Goal: Task Accomplishment & Management: Manage account settings

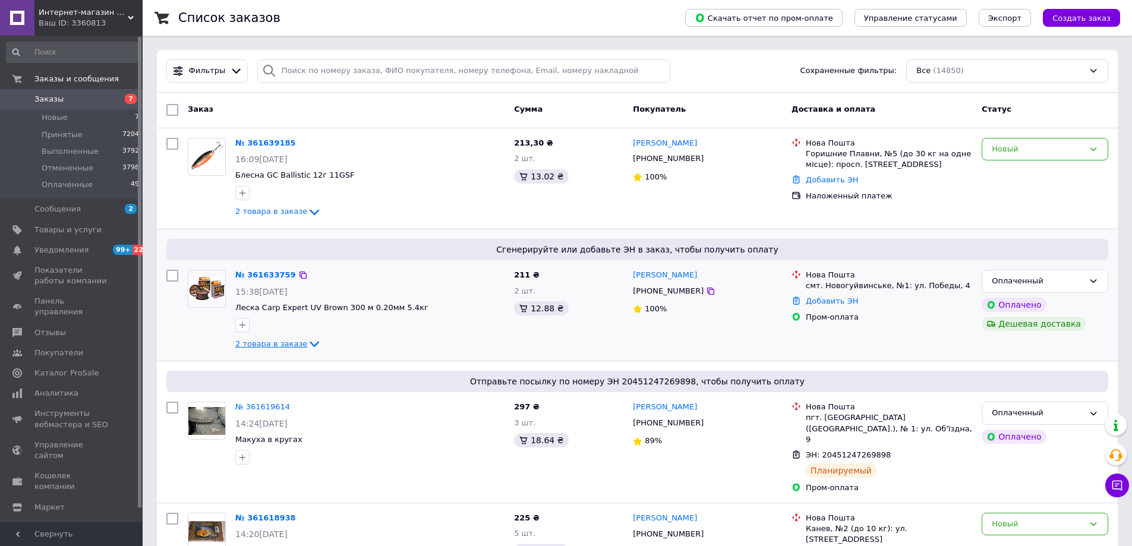
click at [272, 339] on span "2 товара в заказе" at bounding box center [271, 343] width 72 height 9
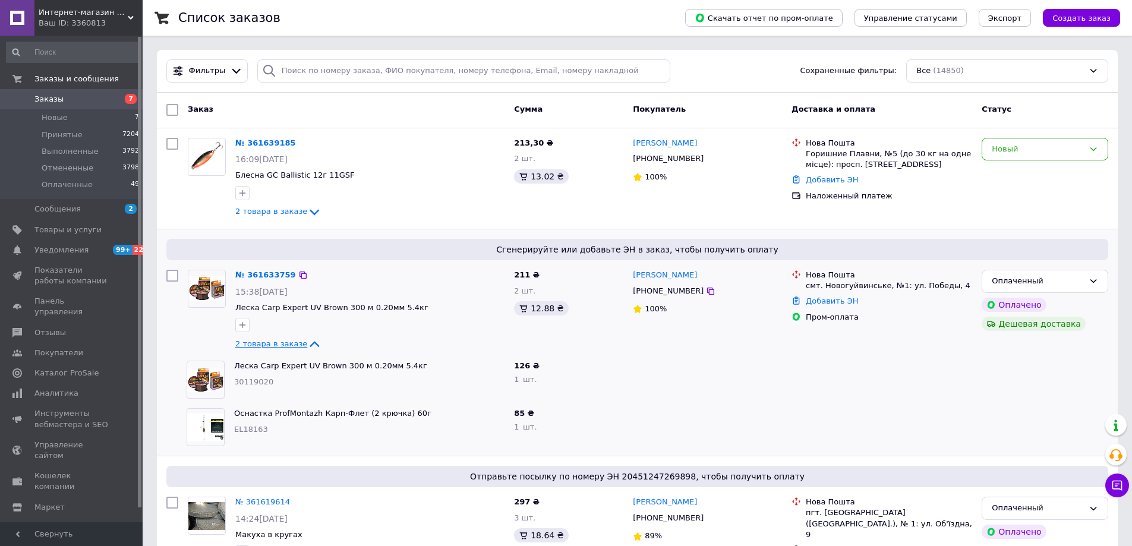
click at [272, 339] on span "2 товара в заказе" at bounding box center [271, 343] width 72 height 9
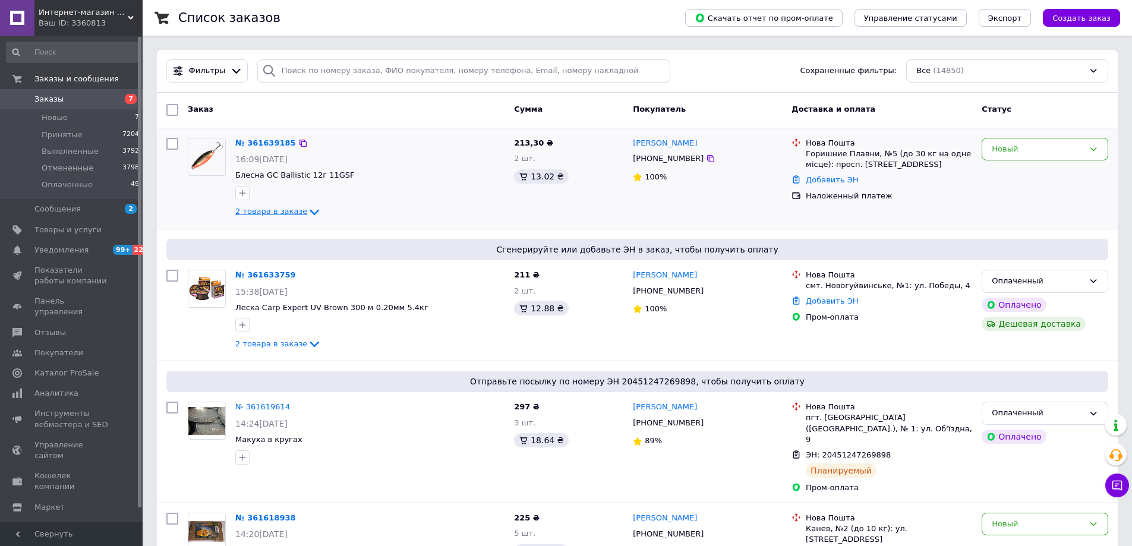
click at [268, 213] on span "2 товара в заказе" at bounding box center [271, 211] width 72 height 9
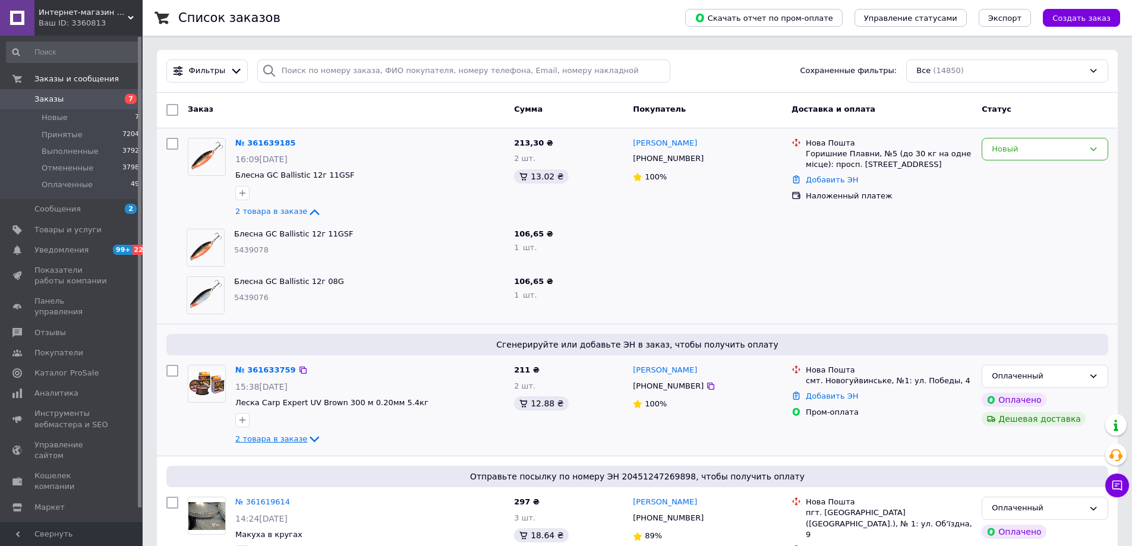
click at [307, 439] on icon at bounding box center [314, 439] width 14 height 14
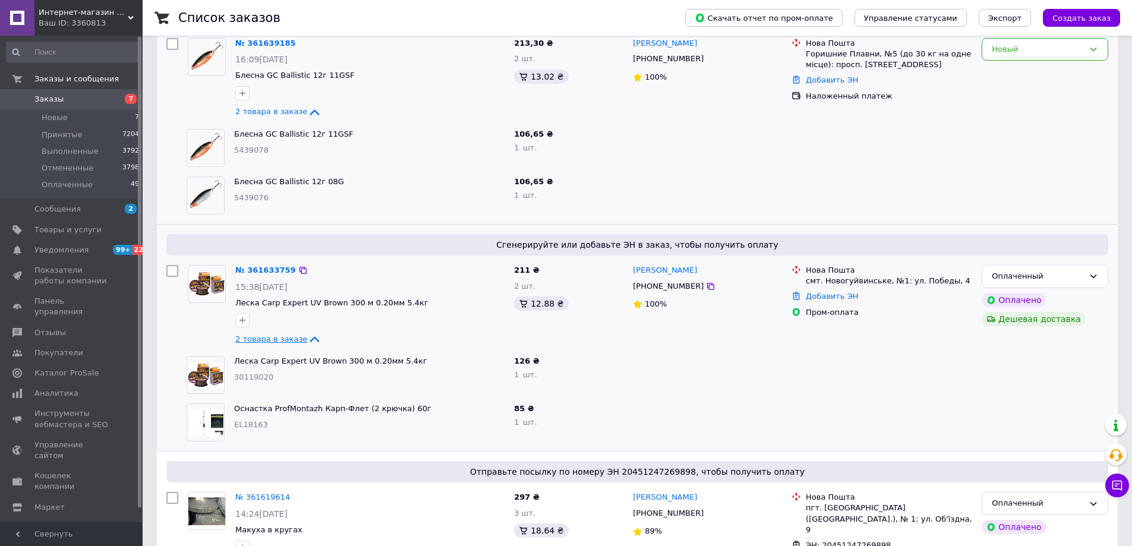
scroll to position [178, 0]
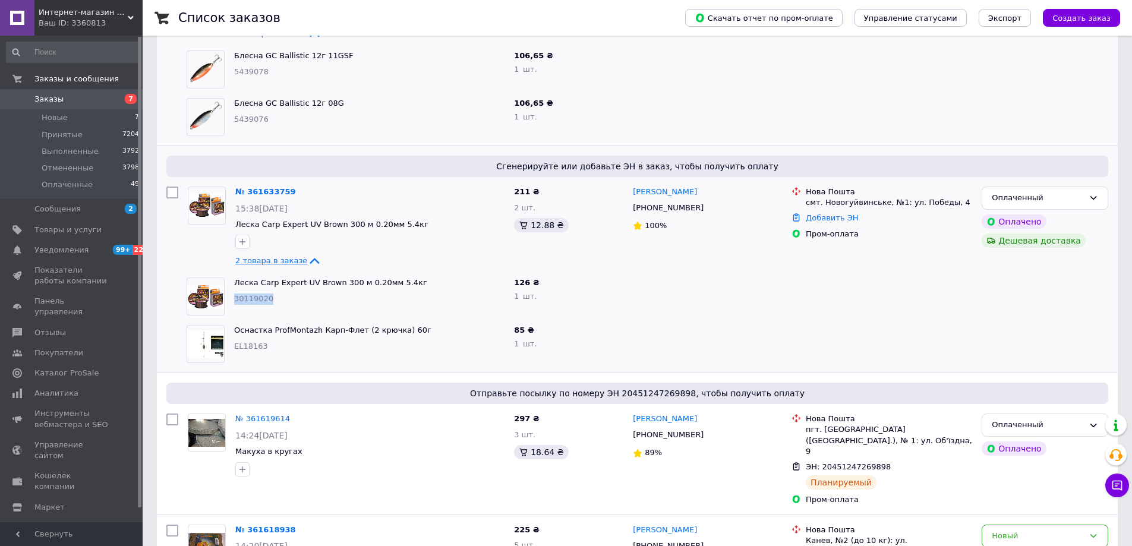
drag, startPoint x: 269, startPoint y: 296, endPoint x: 235, endPoint y: 297, distance: 33.9
click at [235, 297] on div "30119020" at bounding box center [369, 299] width 270 height 11
copy span "30119020"
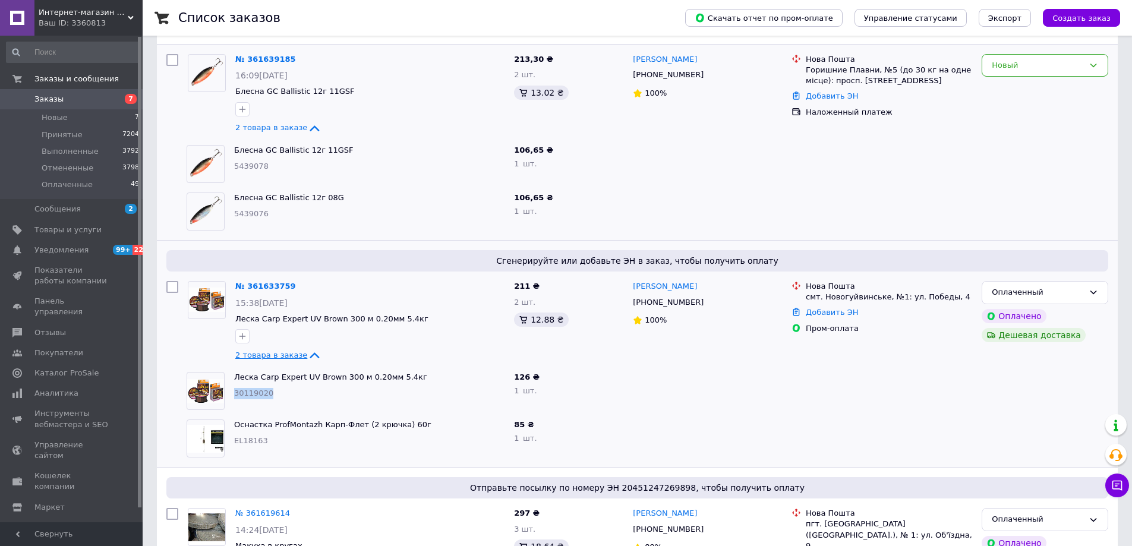
scroll to position [0, 0]
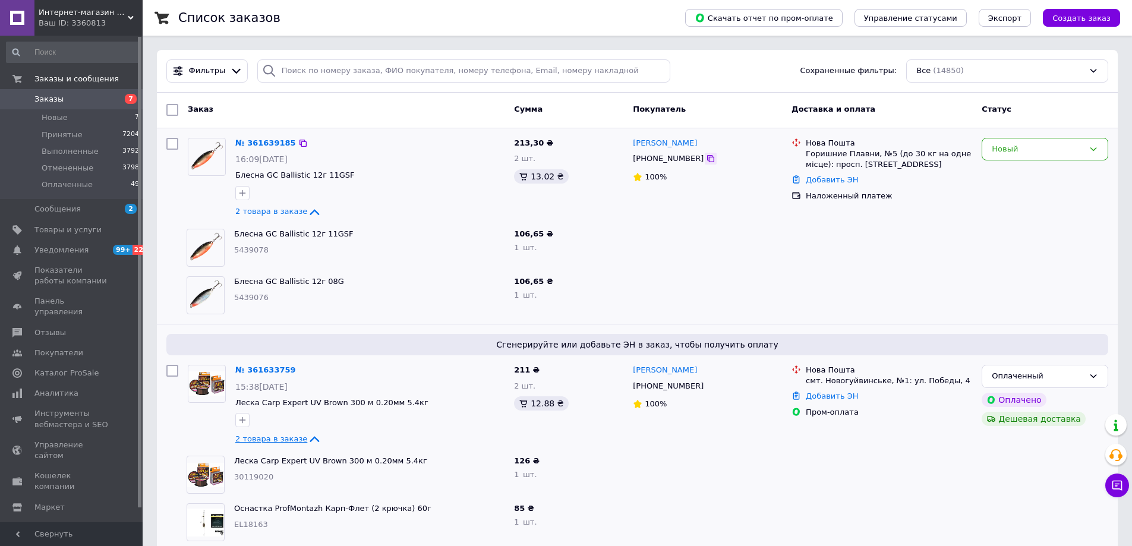
click at [706, 162] on icon at bounding box center [711, 159] width 10 height 10
drag, startPoint x: 342, startPoint y: 237, endPoint x: 236, endPoint y: 236, distance: 105.8
click at [236, 236] on span "Блесна GC Ballistic 12г 11GSF" at bounding box center [369, 234] width 270 height 11
copy link "Блесна GC Ballistic 12г 11GSF"
click at [307, 545] on div "Оснастка ProfMontazh [PERSON_NAME]-Флет (2 крючка) 60г EL18163" at bounding box center [369, 523] width 280 height 48
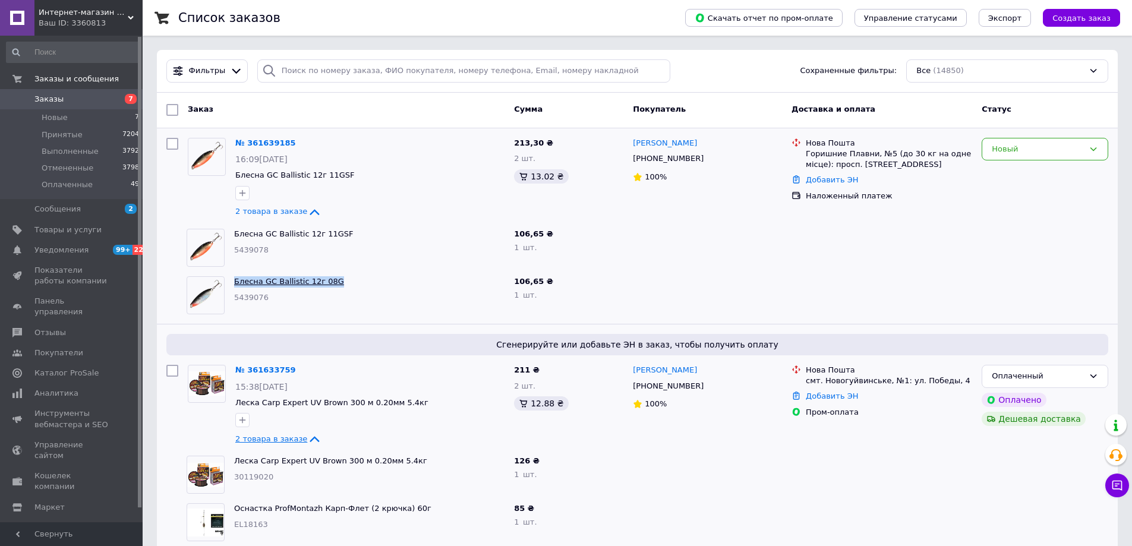
drag, startPoint x: 339, startPoint y: 287, endPoint x: 234, endPoint y: 285, distance: 105.2
click at [234, 285] on span "Блесна GC Ballistic 12г 08G" at bounding box center [369, 281] width 270 height 11
copy link "Блесна GC Ballistic 12г 08G"
click at [288, 544] on div "Оснастка ProfMontazh [PERSON_NAME]-Флет (2 крючка) 60г EL18163" at bounding box center [369, 523] width 280 height 48
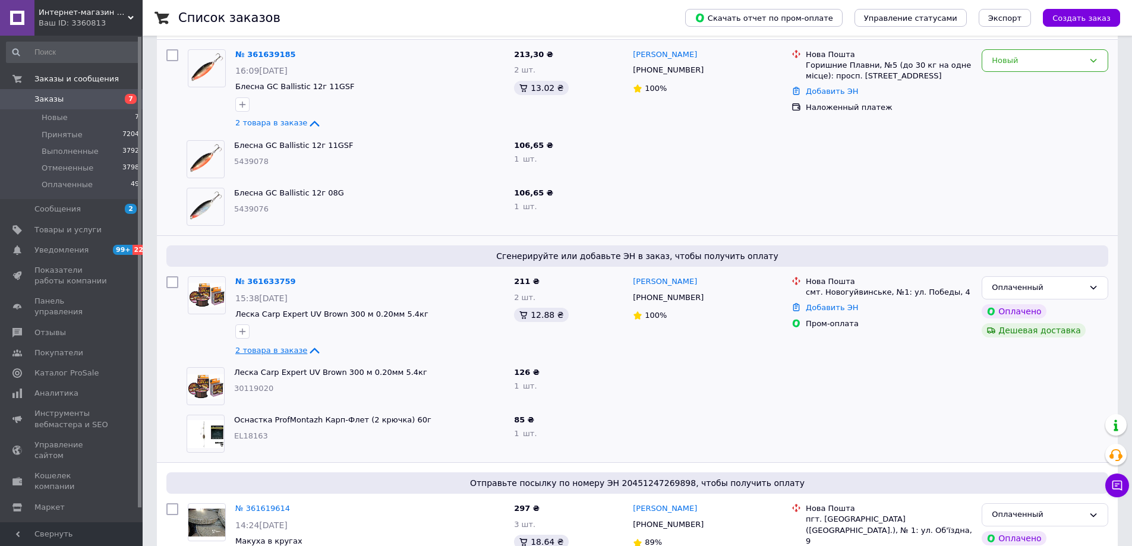
scroll to position [178, 0]
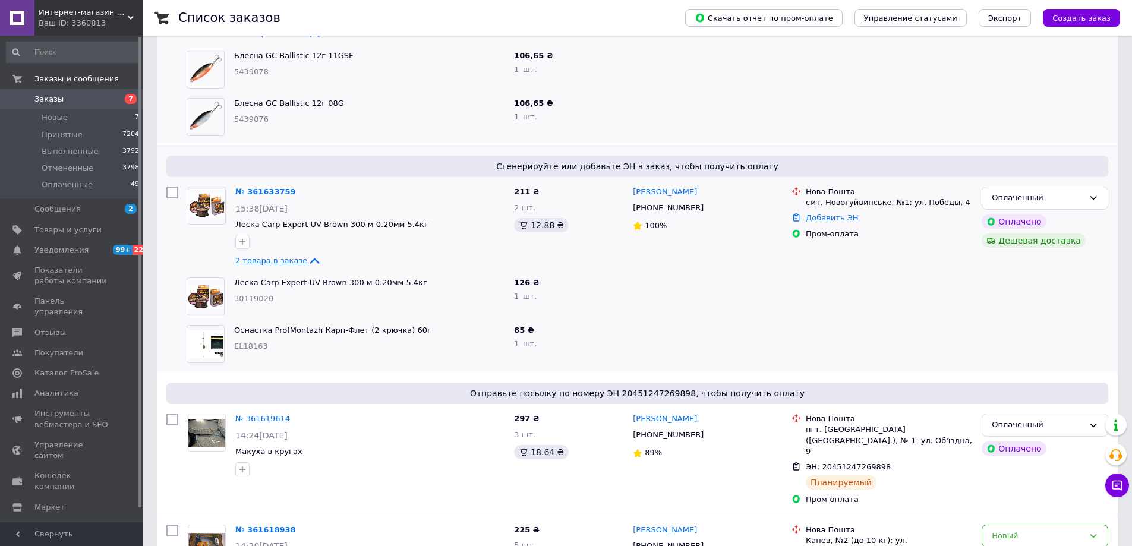
click at [707, 207] on icon at bounding box center [710, 207] width 7 height 7
click at [248, 193] on link "№ 361633759" at bounding box center [265, 191] width 61 height 9
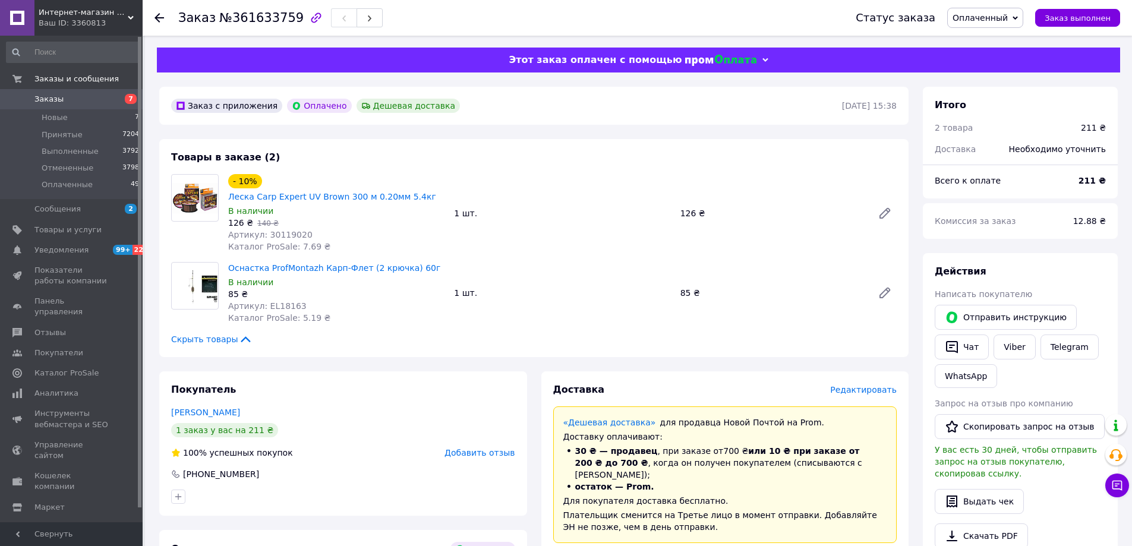
click at [239, 263] on link "Оснастка ProfMontazh Карп-Флет (2 крючка) 60г" at bounding box center [334, 268] width 212 height 10
drag, startPoint x: 286, startPoint y: 18, endPoint x: 168, endPoint y: 22, distance: 118.9
click at [168, 22] on div "Заказ №361633759 Статус заказа Оплаченный Принят Выполнен Отменен Заказ выполнен" at bounding box center [637, 18] width 966 height 36
copy h1 "Заказ №361633759"
drag, startPoint x: 462, startPoint y: 180, endPoint x: 262, endPoint y: 181, distance: 200.2
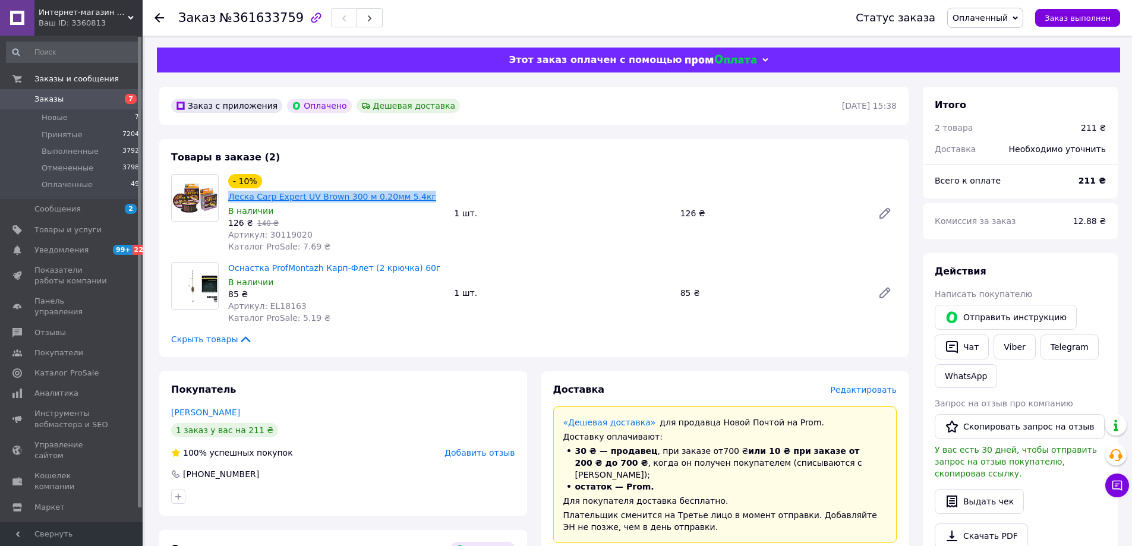
click at [262, 181] on div "- 10% Леска Carp Expert UV Brown 300 м 0.20мм 5.4кг В наличии 126 ₴   140 ₴ Арт…" at bounding box center [562, 213] width 678 height 83
copy link "Леска Carp Expert UV Brown 300 м 0.20мм 5.4кг"
click at [105, 103] on span "Заказы" at bounding box center [71, 99] width 75 height 11
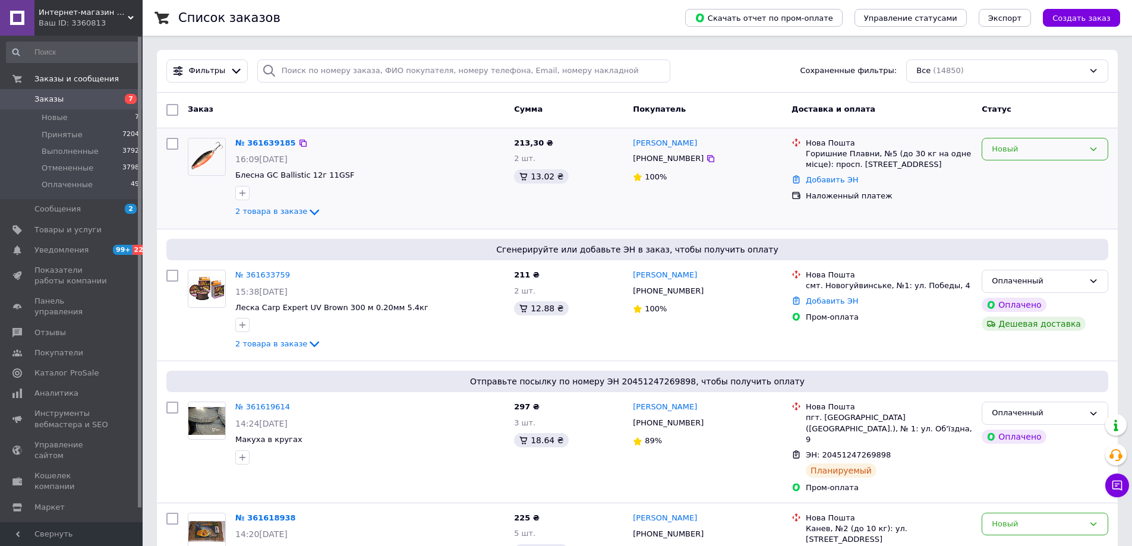
click at [994, 153] on div "Новый" at bounding box center [1038, 149] width 92 height 12
click at [1001, 174] on li "Принят" at bounding box center [1044, 174] width 125 height 22
click at [264, 144] on link "№ 361639185" at bounding box center [262, 142] width 55 height 9
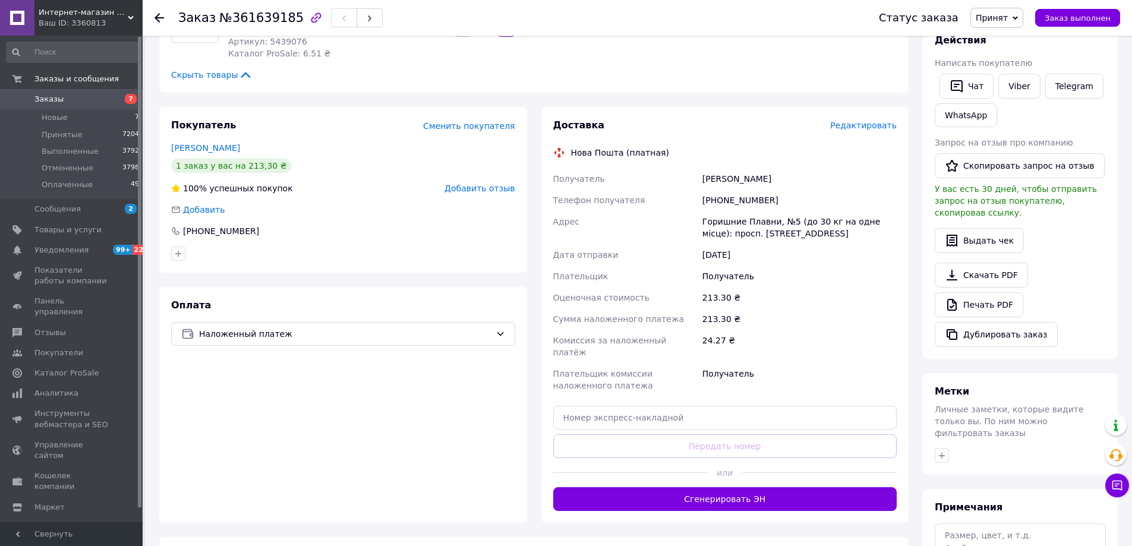
scroll to position [308, 0]
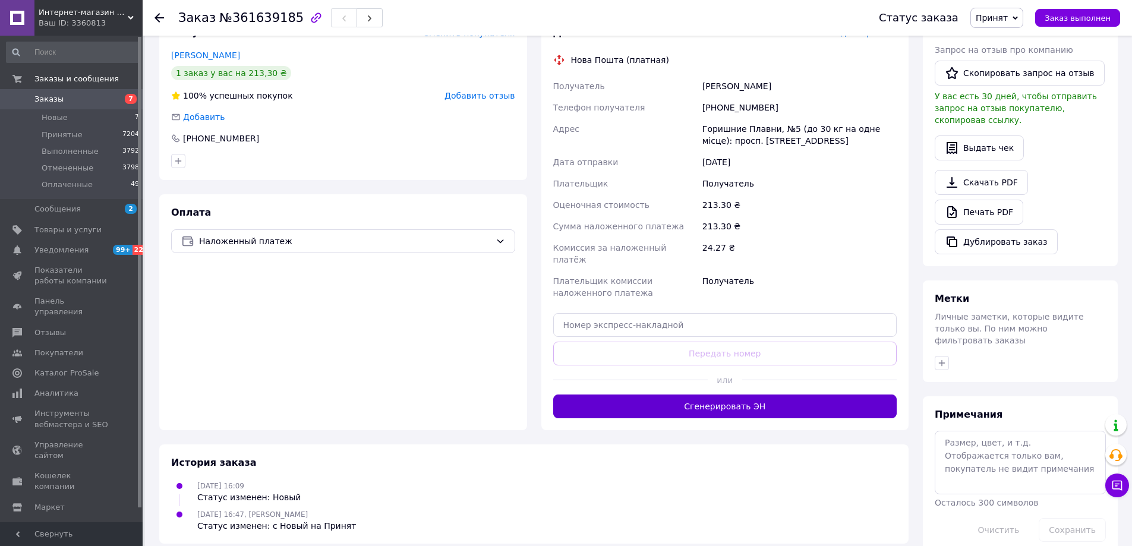
click at [699, 395] on button "Сгенерировать ЭН" at bounding box center [725, 407] width 344 height 24
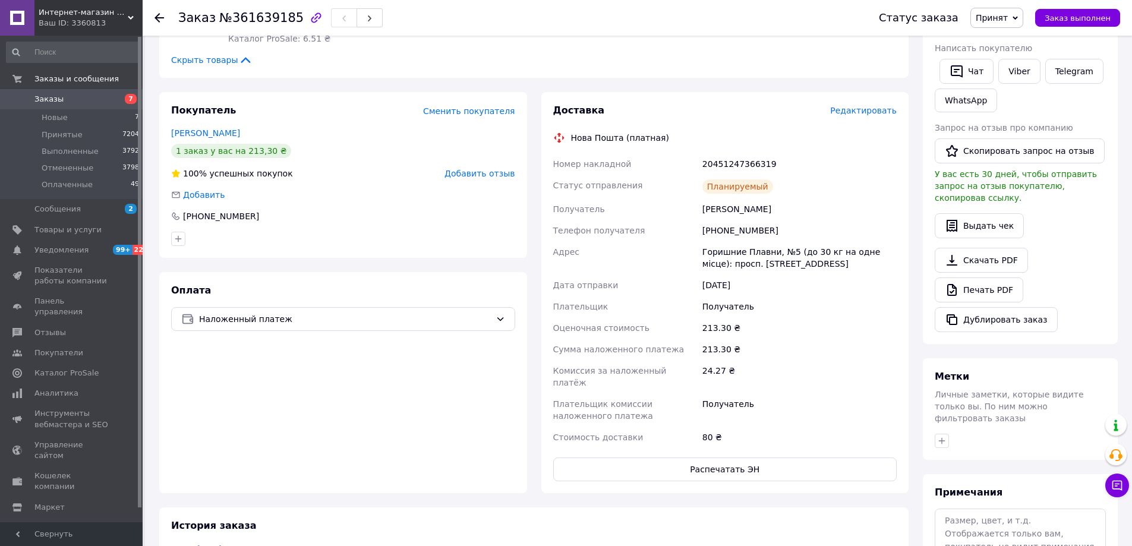
scroll to position [71, 0]
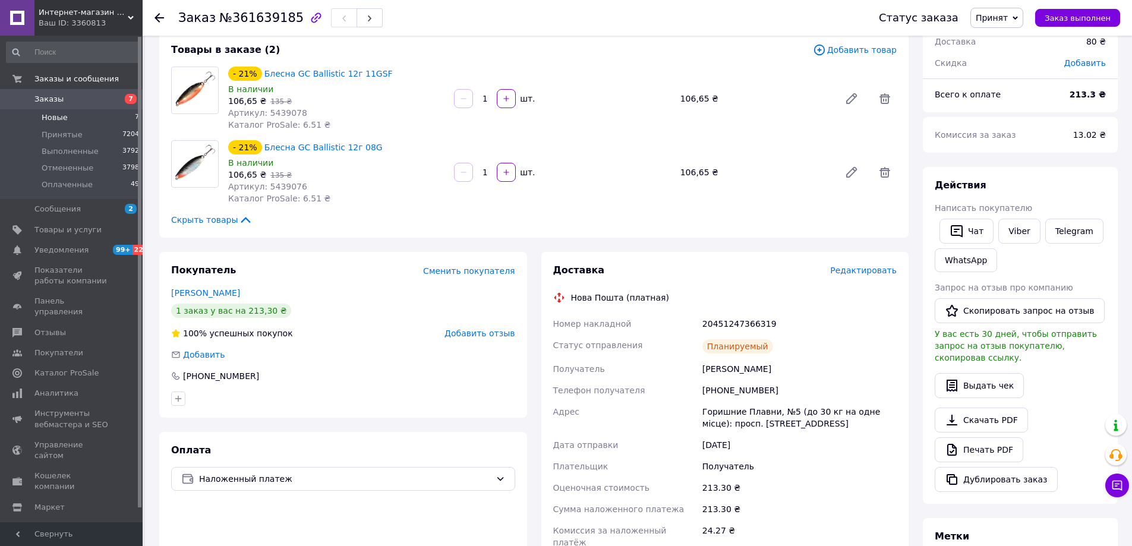
click at [84, 120] on li "Новые 7" at bounding box center [73, 117] width 146 height 17
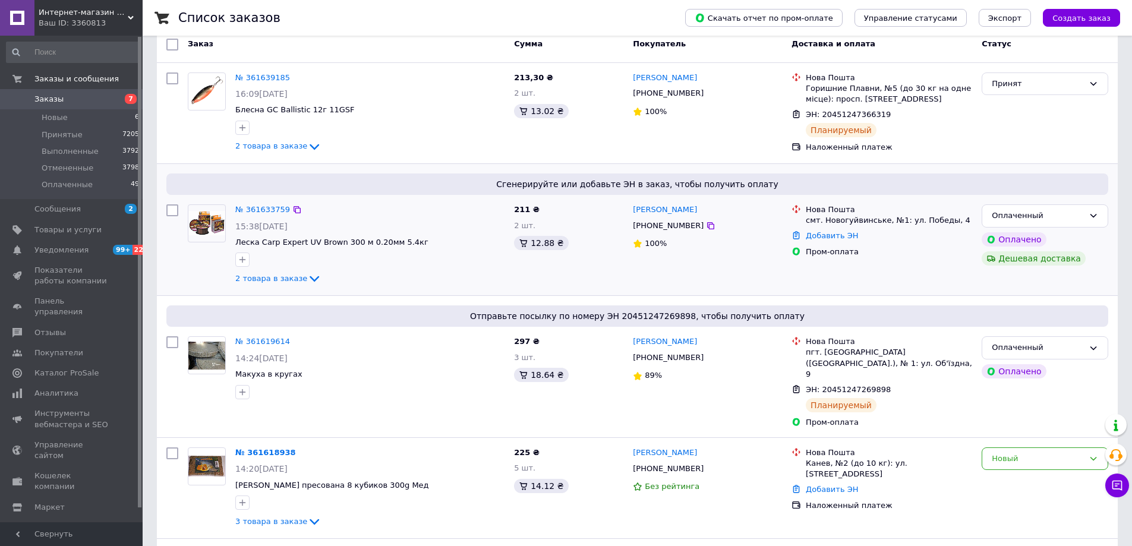
scroll to position [178, 0]
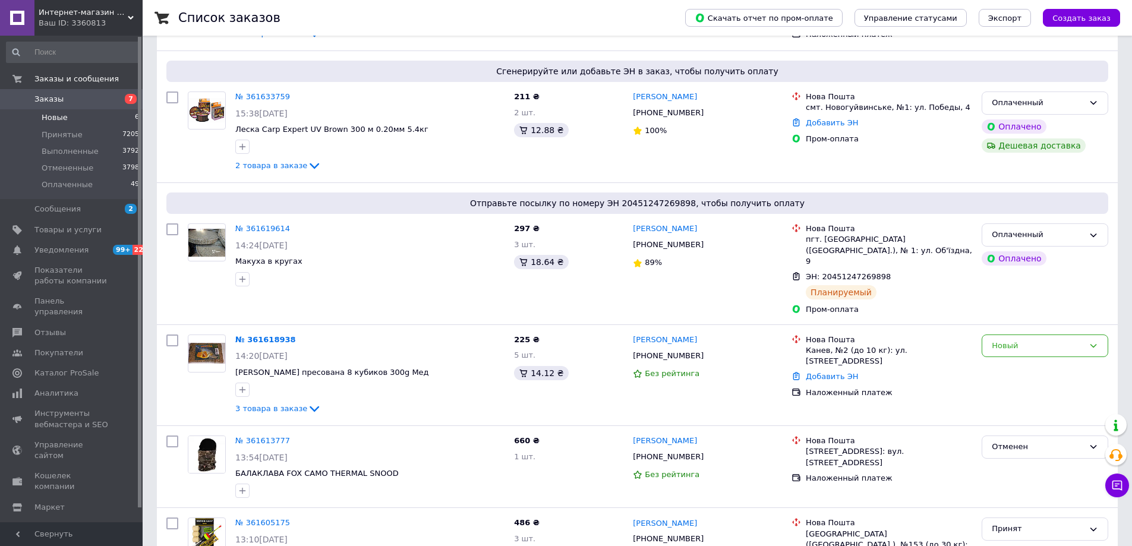
click at [93, 117] on li "Новые 6" at bounding box center [73, 117] width 146 height 17
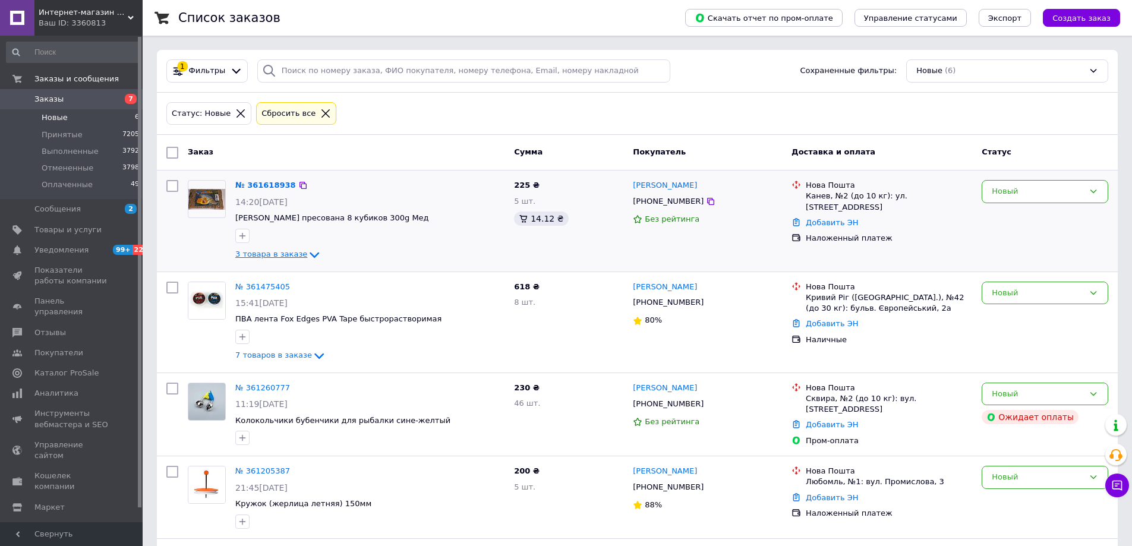
click at [276, 256] on span "3 товара в заказе" at bounding box center [271, 254] width 72 height 9
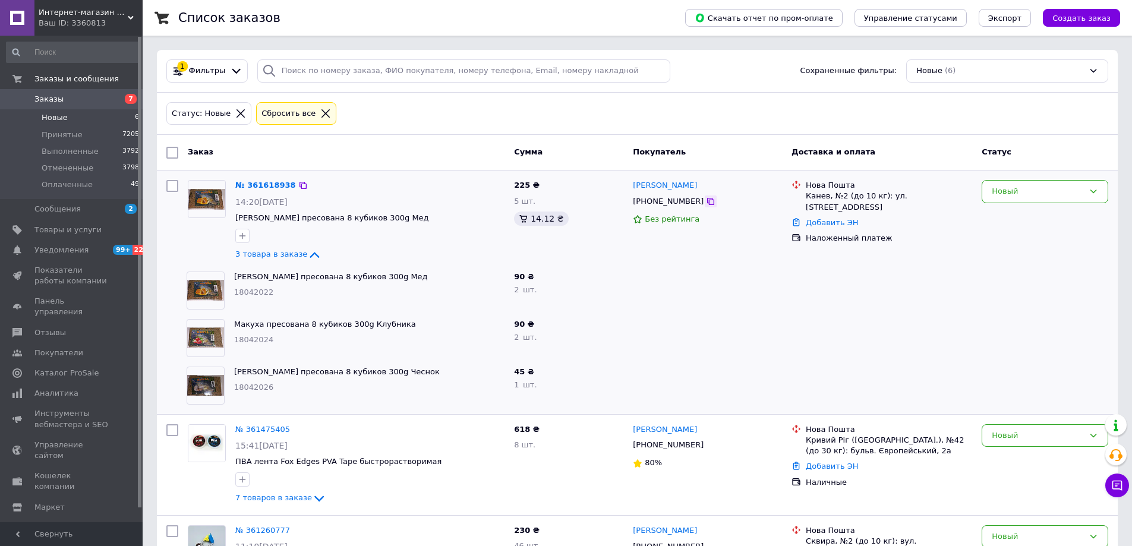
click at [707, 203] on icon at bounding box center [710, 201] width 7 height 7
click at [267, 185] on link "№ 361618938" at bounding box center [265, 185] width 61 height 9
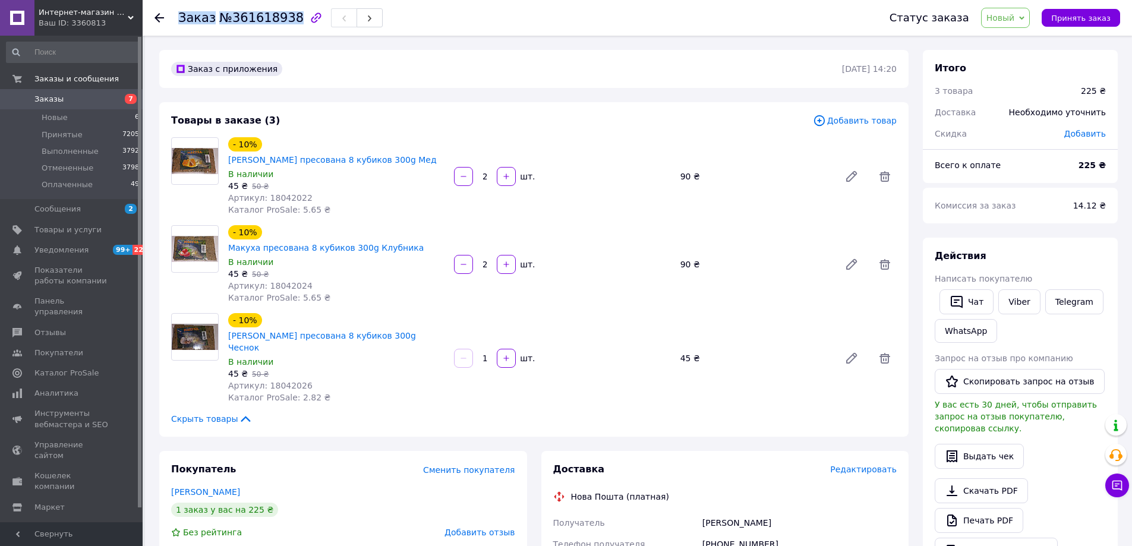
drag, startPoint x: 287, startPoint y: 24, endPoint x: 175, endPoint y: 26, distance: 112.3
click at [175, 26] on div "Заказ №361618938 Статус заказа Новый Принят Выполнен Отменен Оплаченный Принять…" at bounding box center [637, 18] width 966 height 36
copy h1 "Заказ №361618938"
drag, startPoint x: 425, startPoint y: 147, endPoint x: 419, endPoint y: 147, distance: 6.5
click at [419, 147] on div "- 10% [PERSON_NAME] пресована 8 кубиков 300g Мед" at bounding box center [336, 151] width 219 height 31
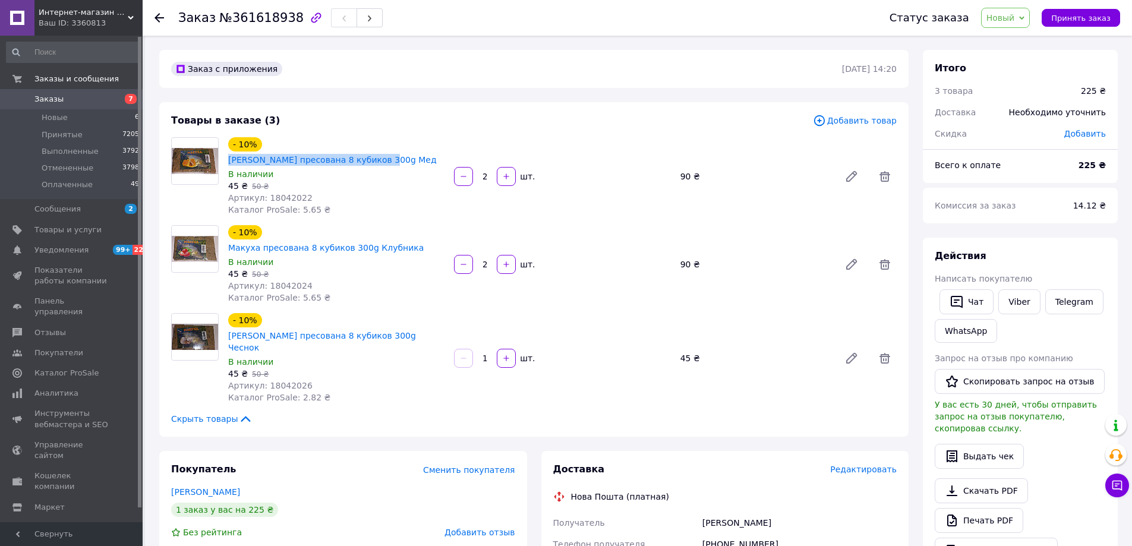
drag, startPoint x: 425, startPoint y: 152, endPoint x: 256, endPoint y: 148, distance: 169.4
click at [256, 148] on div "- 10% [PERSON_NAME] пресована 8 кубиков 300g Мед" at bounding box center [336, 151] width 219 height 31
copy div "[PERSON_NAME] пресована 8 кубиков 300g Мед"
click at [97, 101] on span "Заказы" at bounding box center [71, 99] width 75 height 11
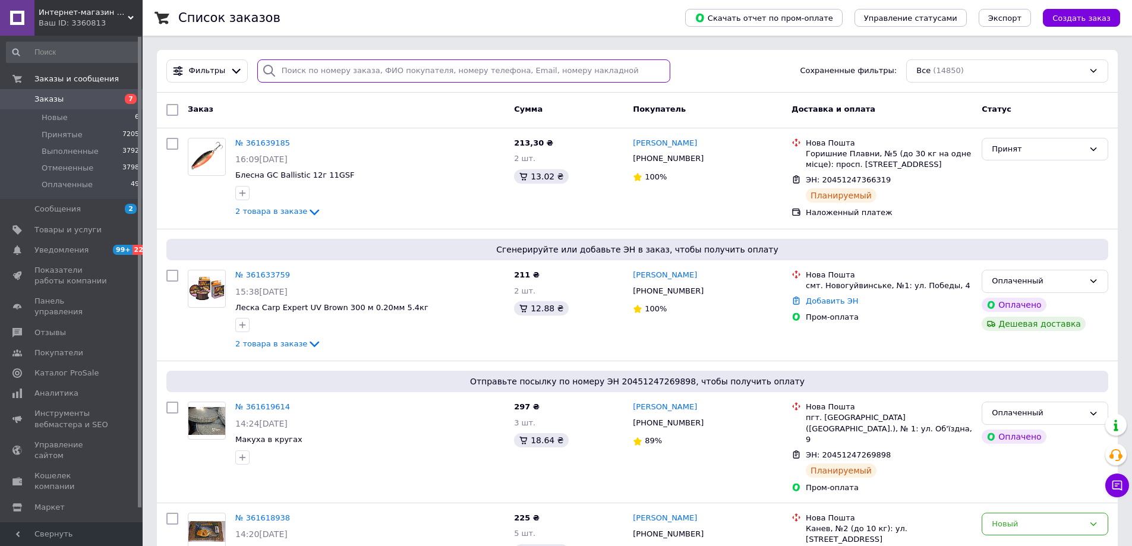
paste input "380664987064"
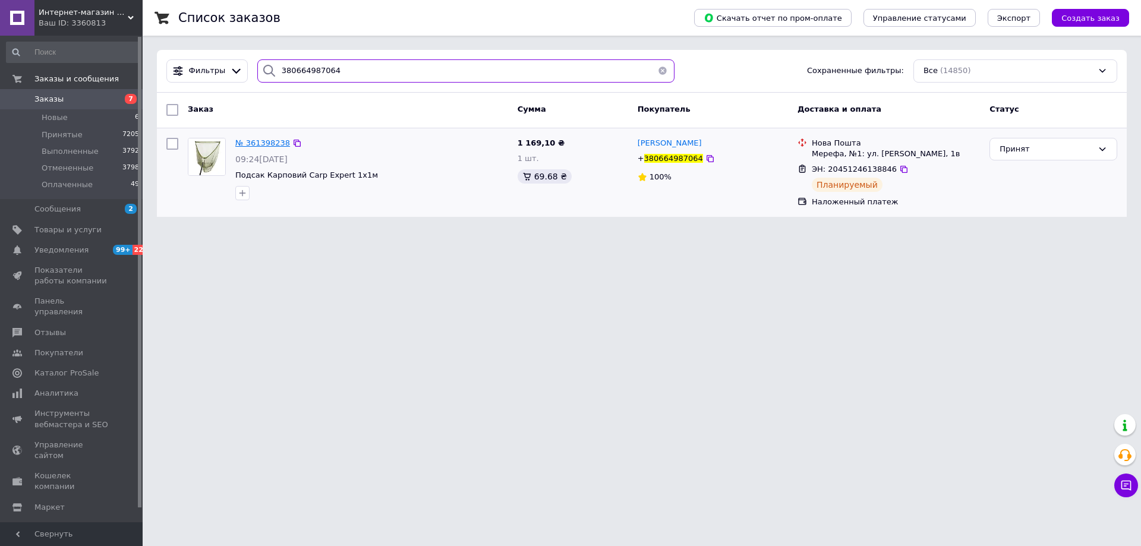
type input "380664987064"
click at [246, 140] on span "№ 361398238" at bounding box center [262, 142] width 55 height 9
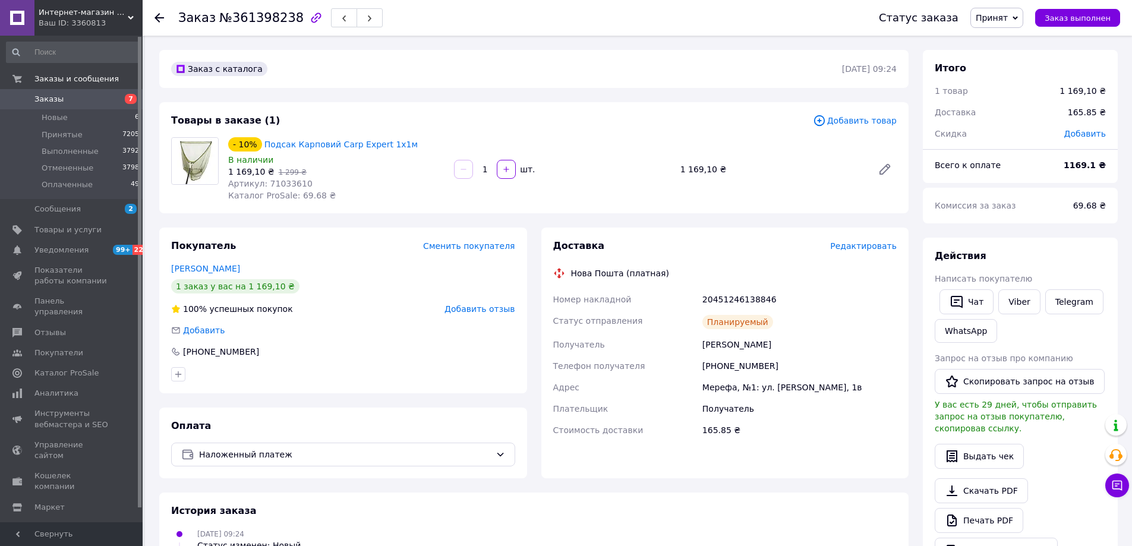
click at [89, 99] on span "Заказы" at bounding box center [71, 99] width 75 height 11
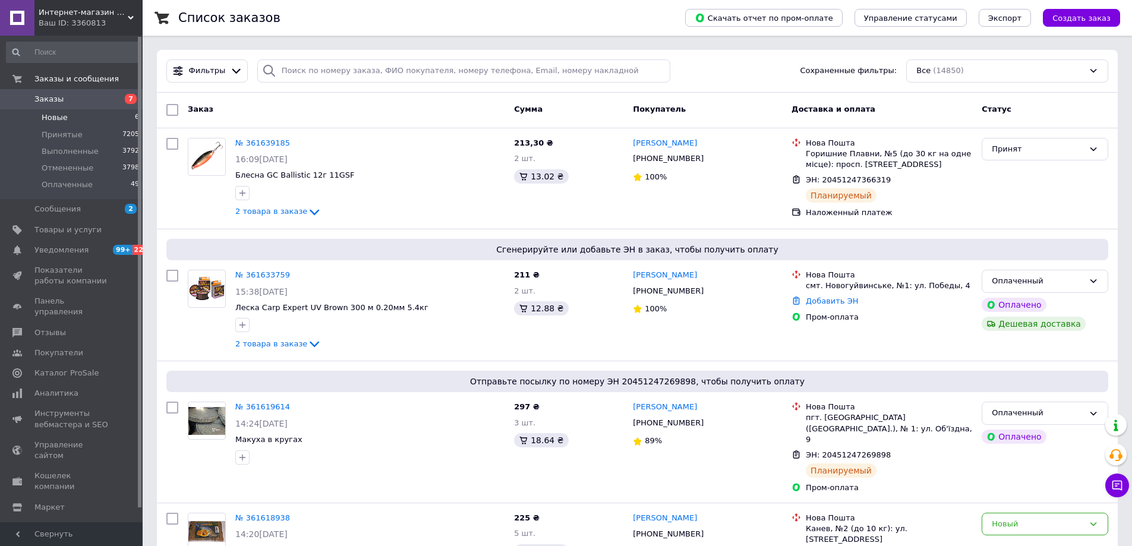
click at [72, 117] on li "Новые 6" at bounding box center [73, 117] width 146 height 17
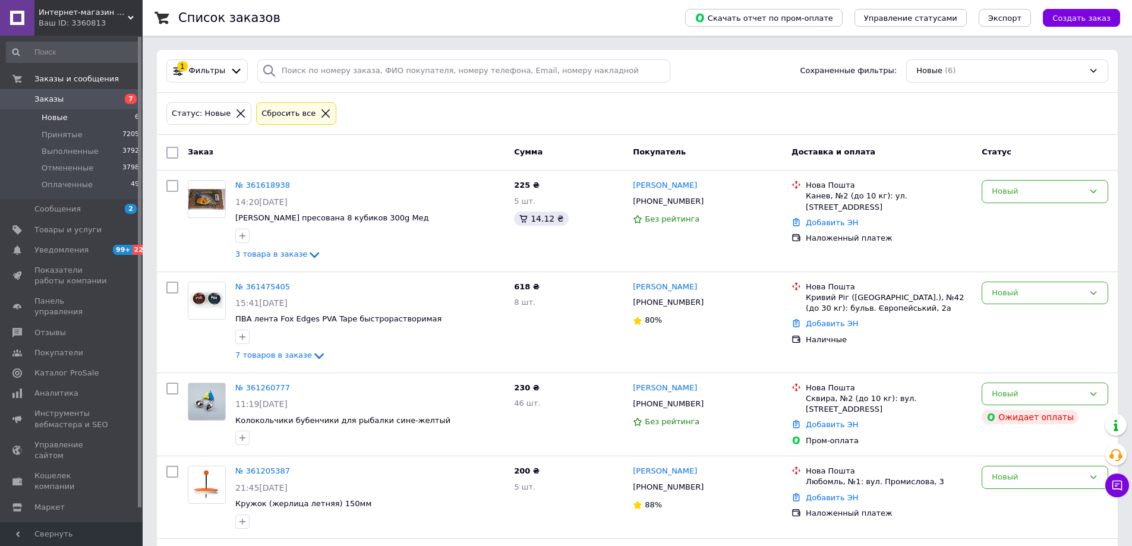
click at [236, 114] on icon at bounding box center [240, 113] width 8 height 8
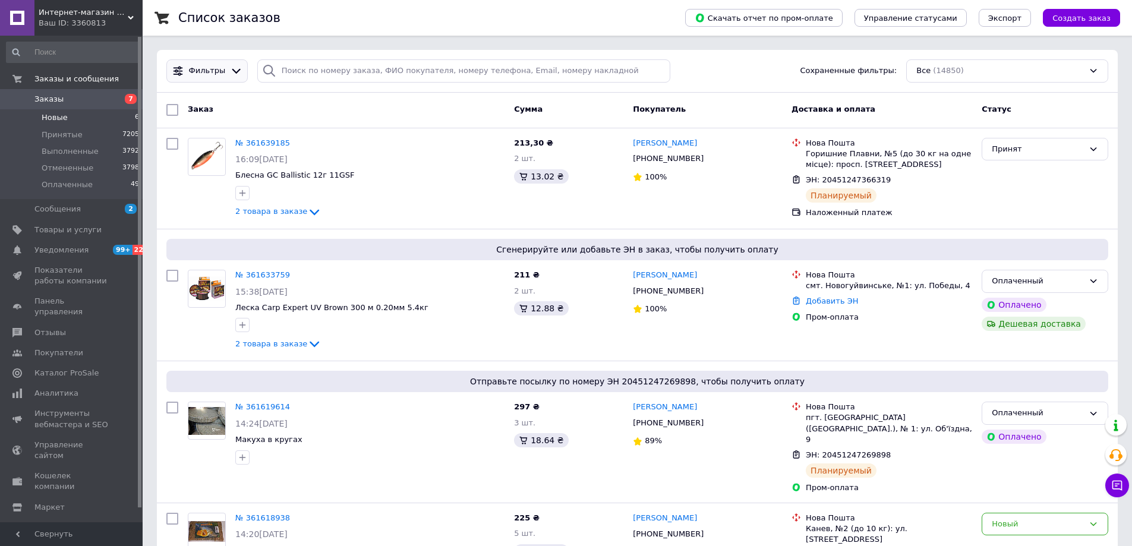
click at [231, 74] on icon at bounding box center [236, 71] width 12 height 12
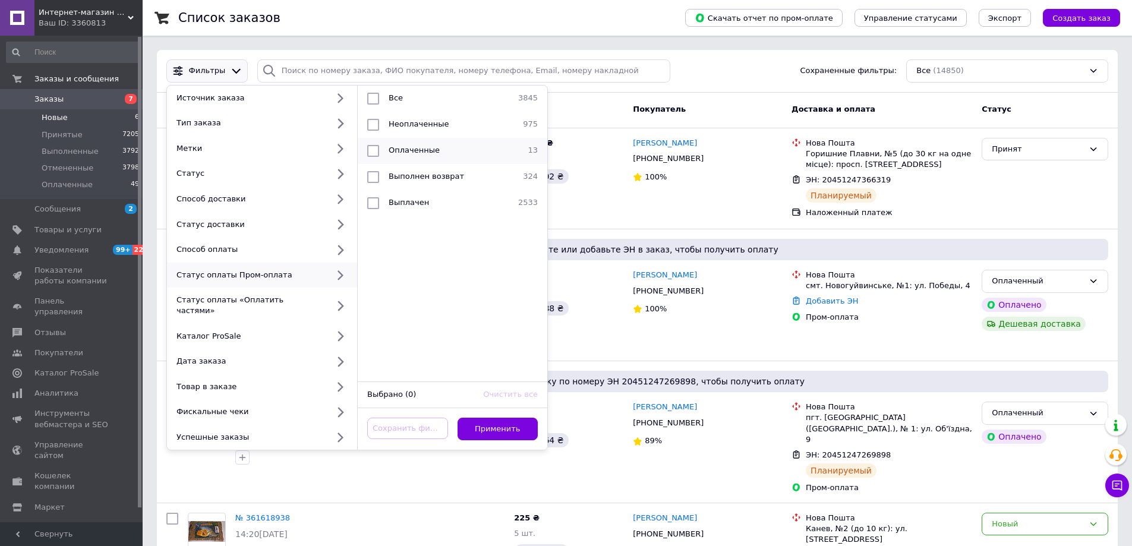
click at [406, 153] on span "Оплаченные" at bounding box center [414, 150] width 51 height 9
checkbox input "true"
click at [506, 422] on button "Применить" at bounding box center [498, 429] width 81 height 23
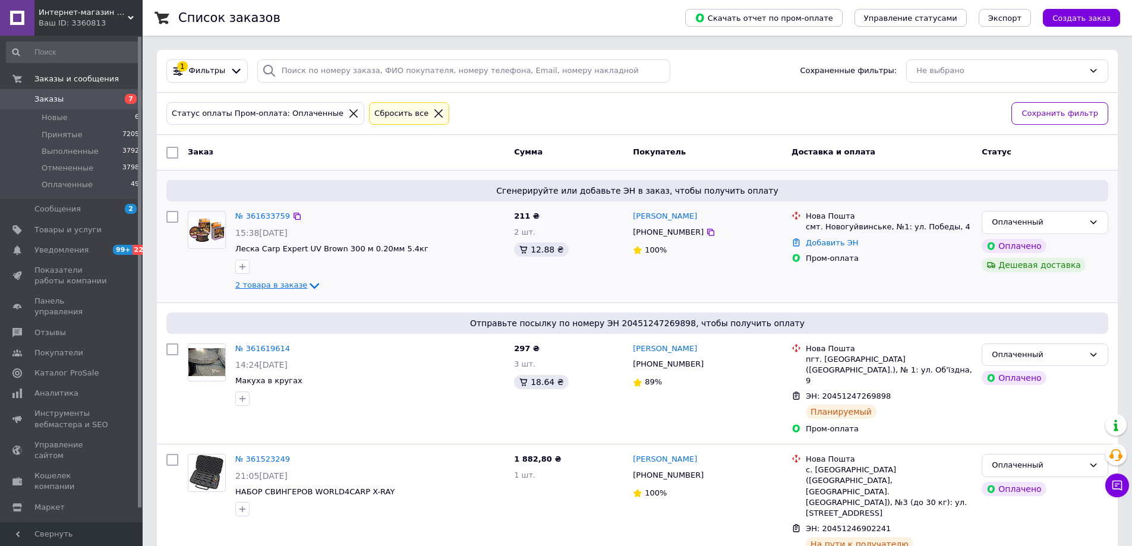
click at [307, 282] on icon at bounding box center [314, 286] width 14 height 14
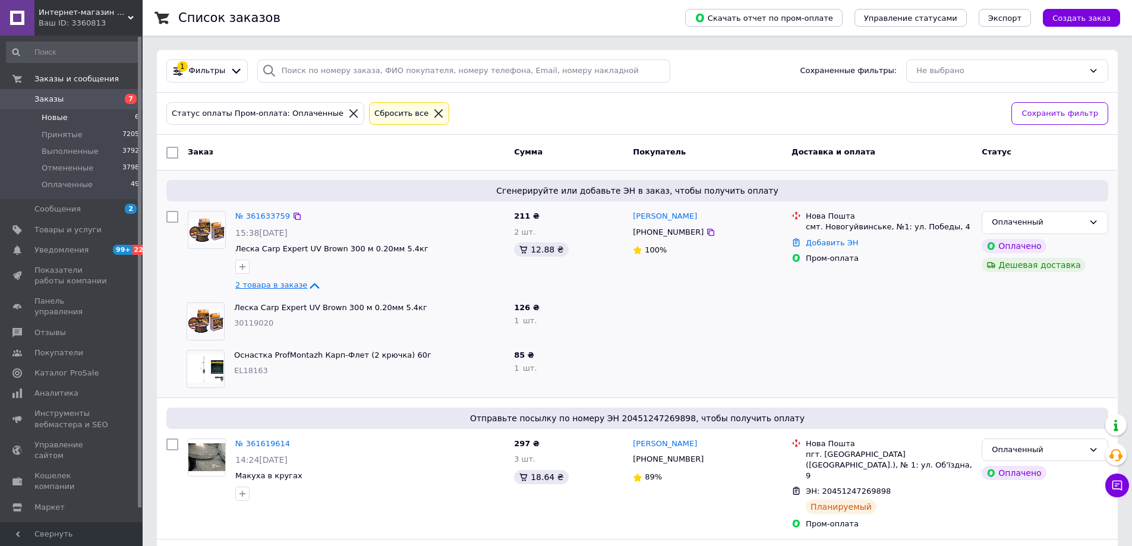
click at [78, 118] on li "Новые 6" at bounding box center [73, 117] width 146 height 17
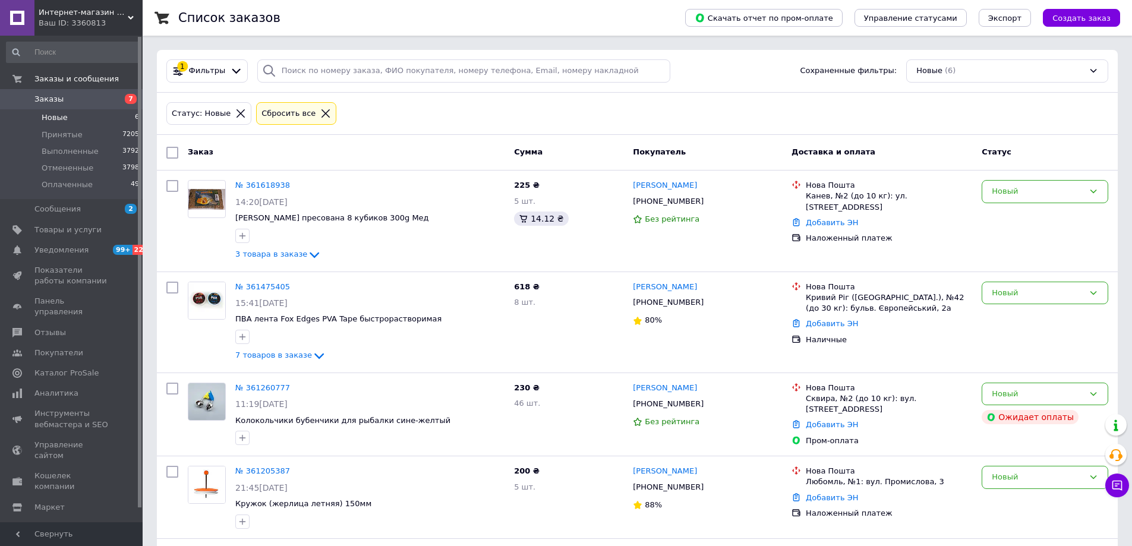
click at [236, 113] on icon at bounding box center [240, 113] width 11 height 11
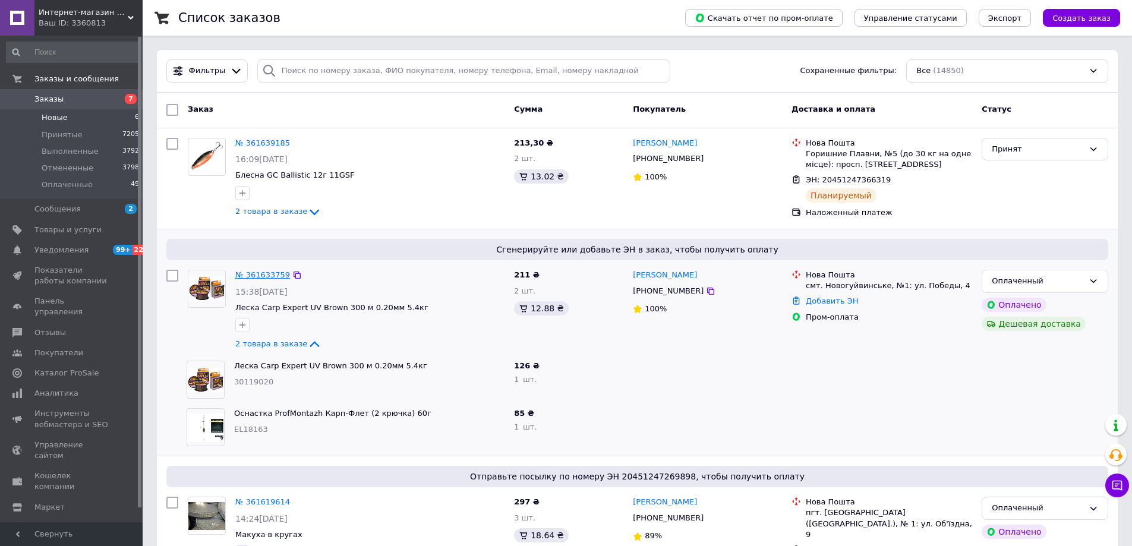
click at [267, 274] on link "№ 361633759" at bounding box center [262, 274] width 55 height 9
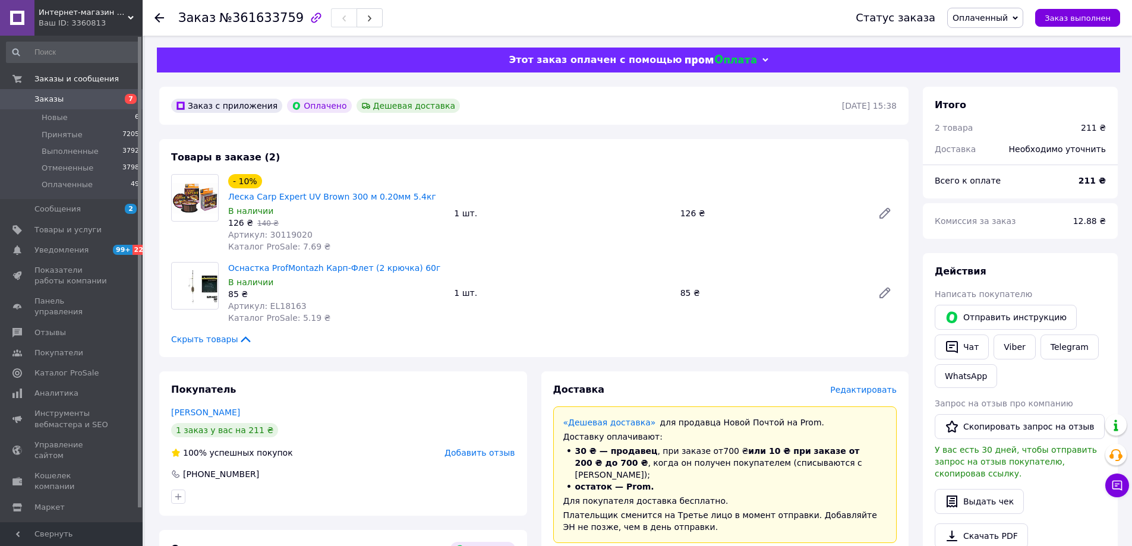
click at [856, 385] on span "Редактировать" at bounding box center [863, 390] width 67 height 10
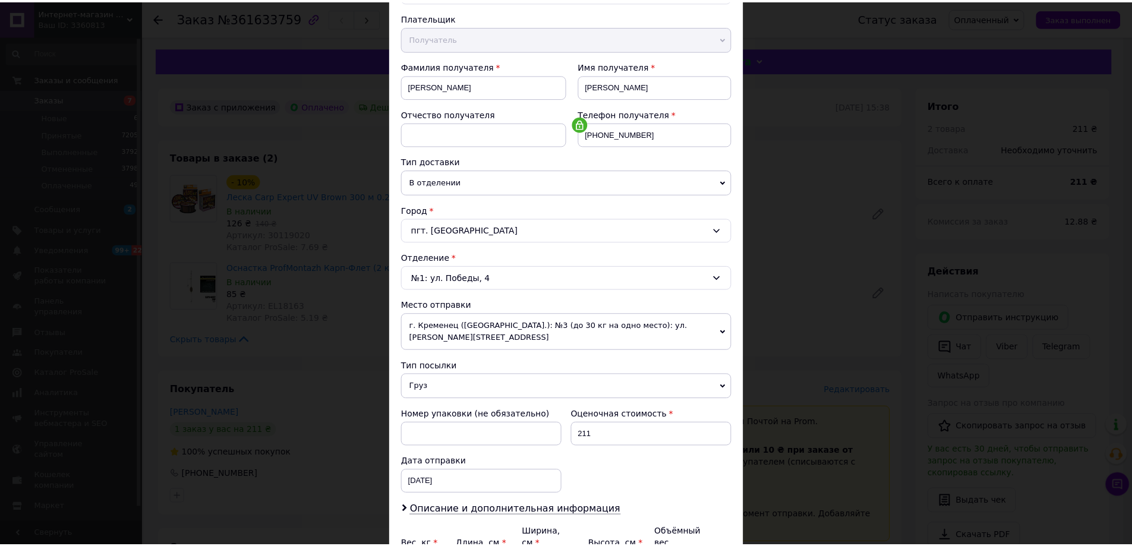
scroll to position [255, 0]
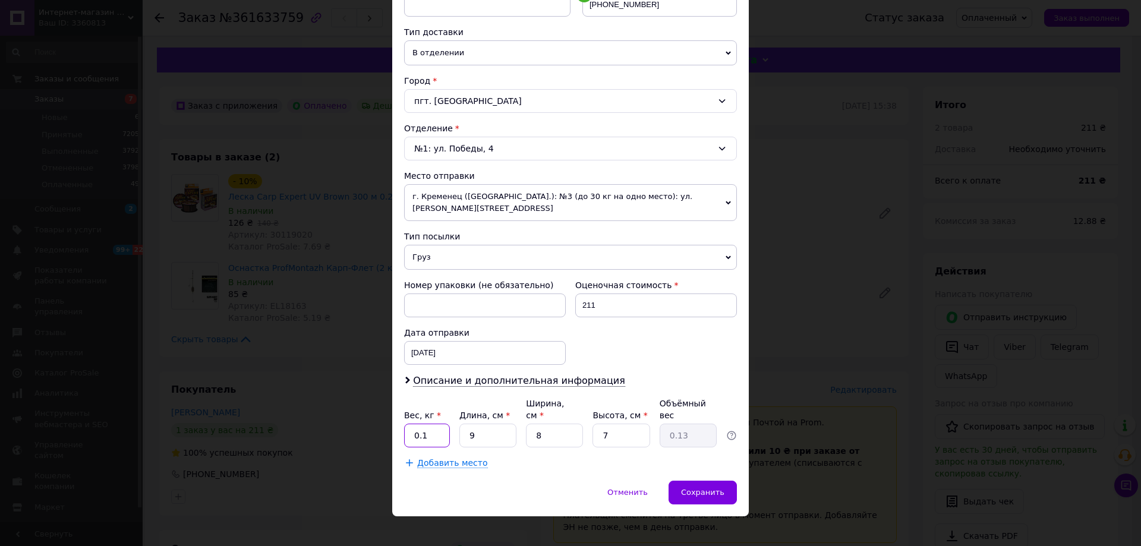
click at [444, 431] on input "0.1" at bounding box center [427, 436] width 46 height 24
type input "0"
type input "1"
click at [482, 424] on input "9" at bounding box center [487, 436] width 57 height 24
type input "2"
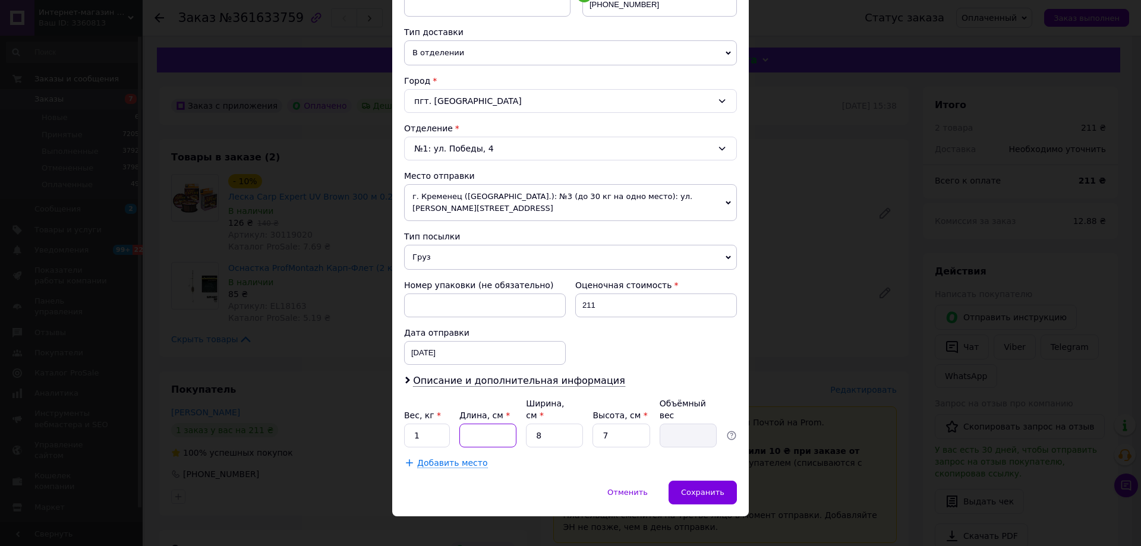
type input "0.1"
type input "20"
type input "0.28"
type input "20"
click at [560, 427] on input "8" at bounding box center [554, 436] width 57 height 24
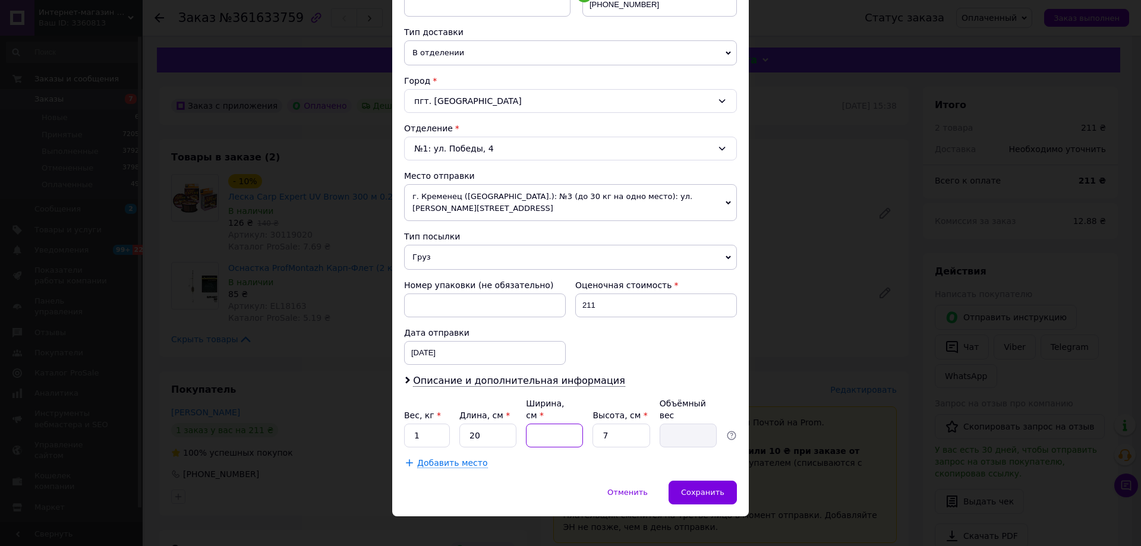
type input "1"
type input "0.1"
type input "10"
type input "0.35"
type input "10"
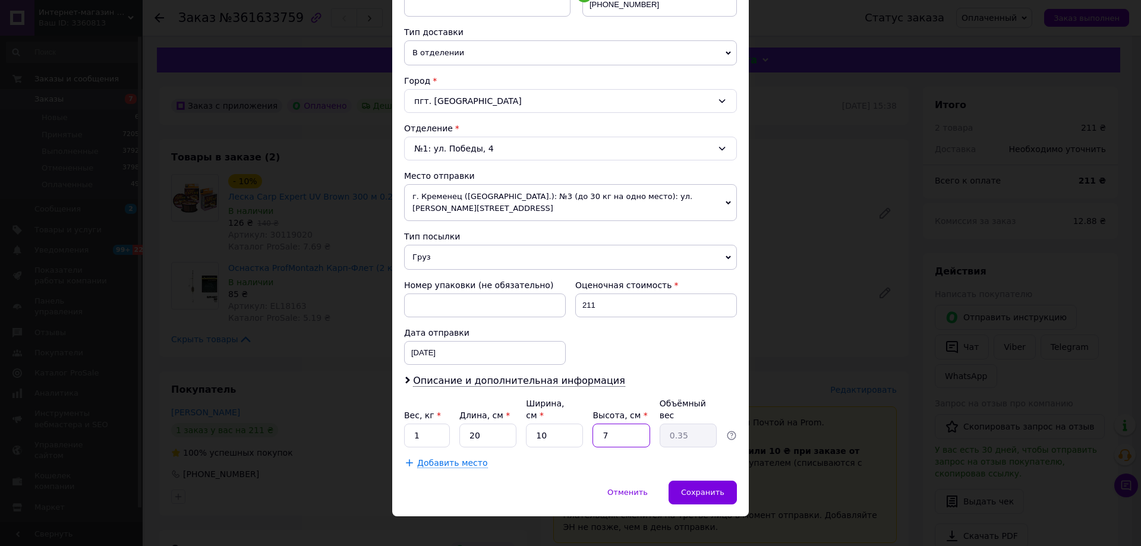
click at [618, 426] on input "7" at bounding box center [620, 436] width 57 height 24
type input "1"
type input "0.1"
type input "10"
type input "0.5"
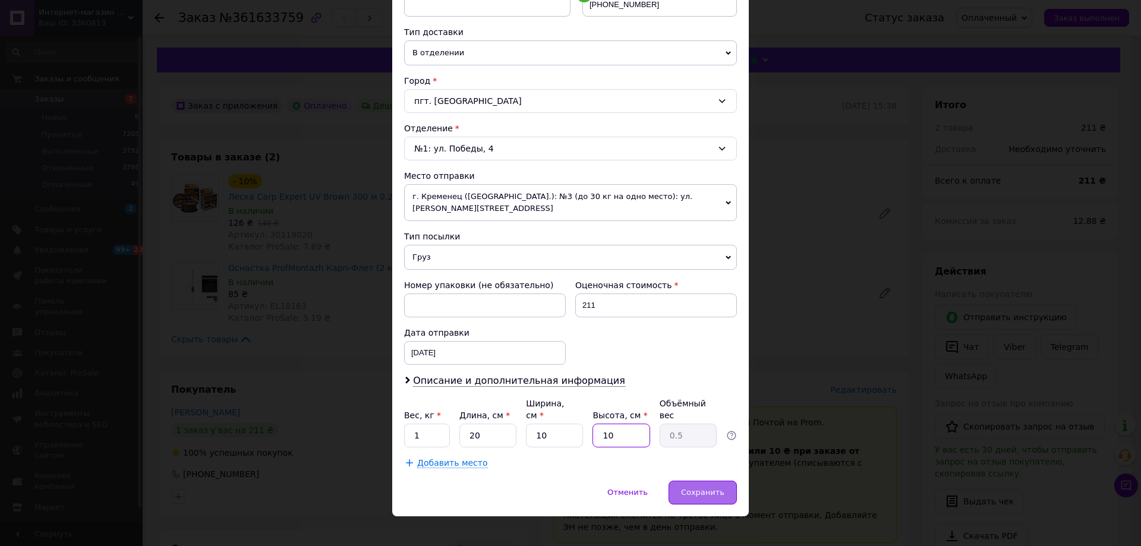
type input "10"
click at [696, 488] on span "Сохранить" at bounding box center [702, 492] width 43 height 9
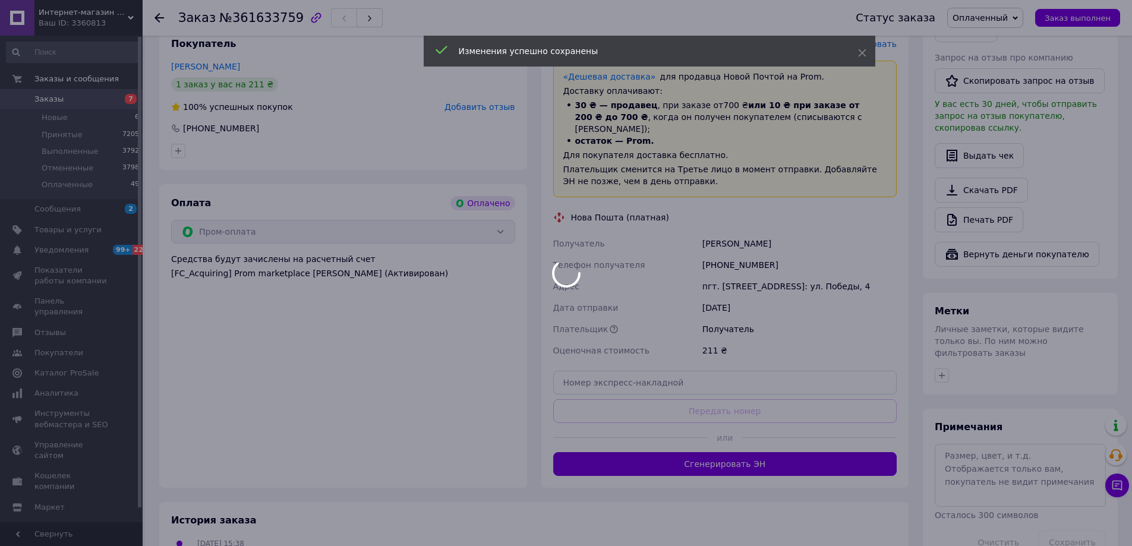
scroll to position [418, 0]
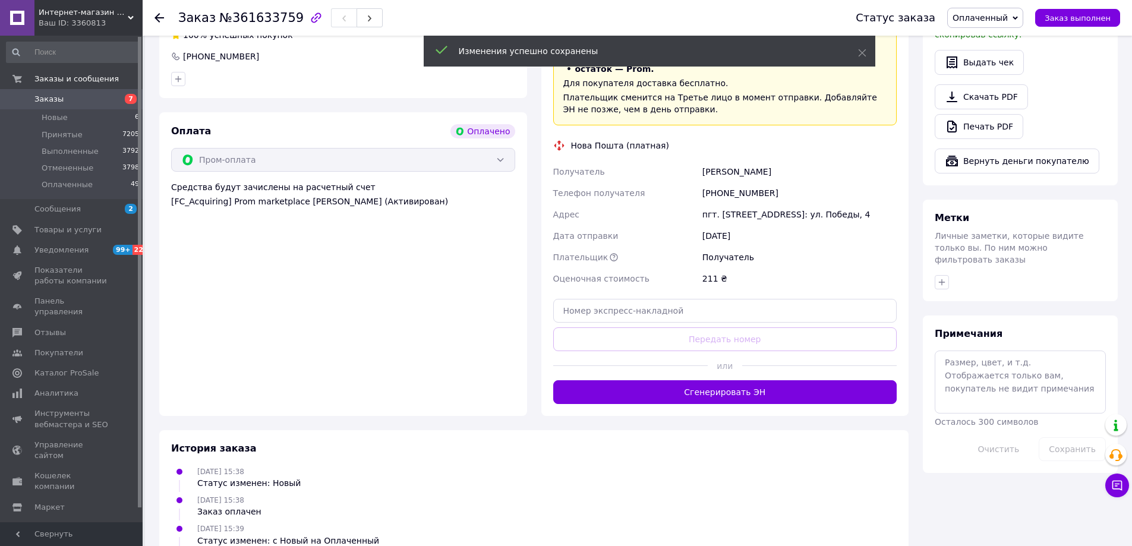
click at [655, 380] on button "Сгенерировать ЭН" at bounding box center [725, 392] width 344 height 24
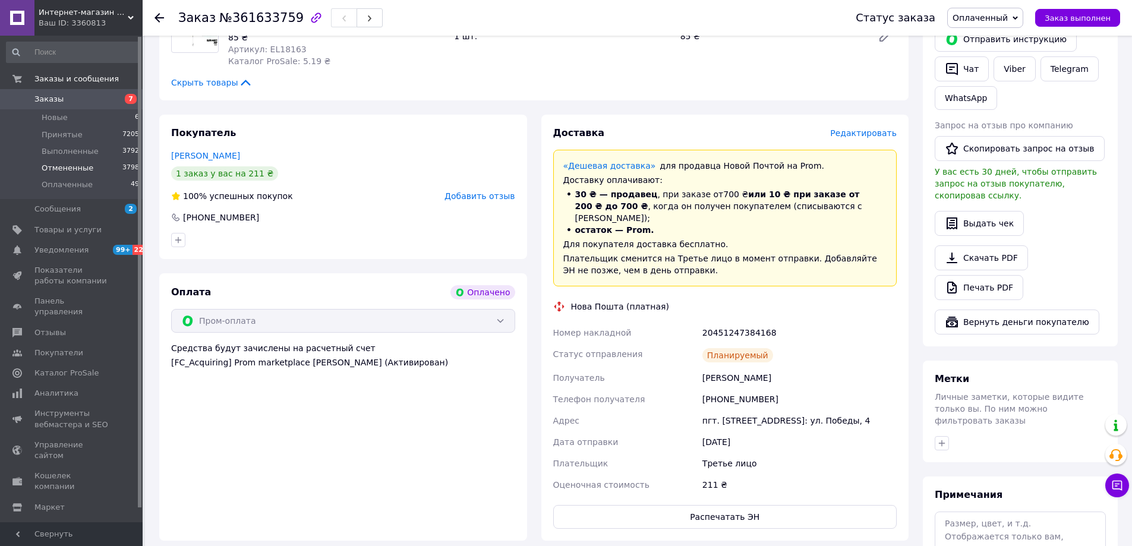
scroll to position [239, 0]
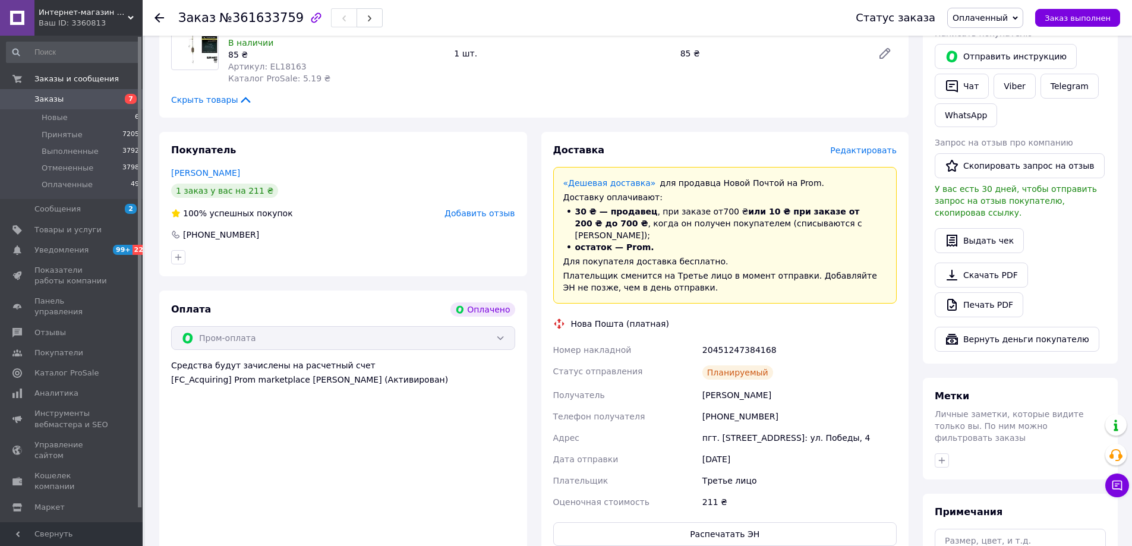
click at [89, 96] on span "Заказы" at bounding box center [71, 99] width 75 height 11
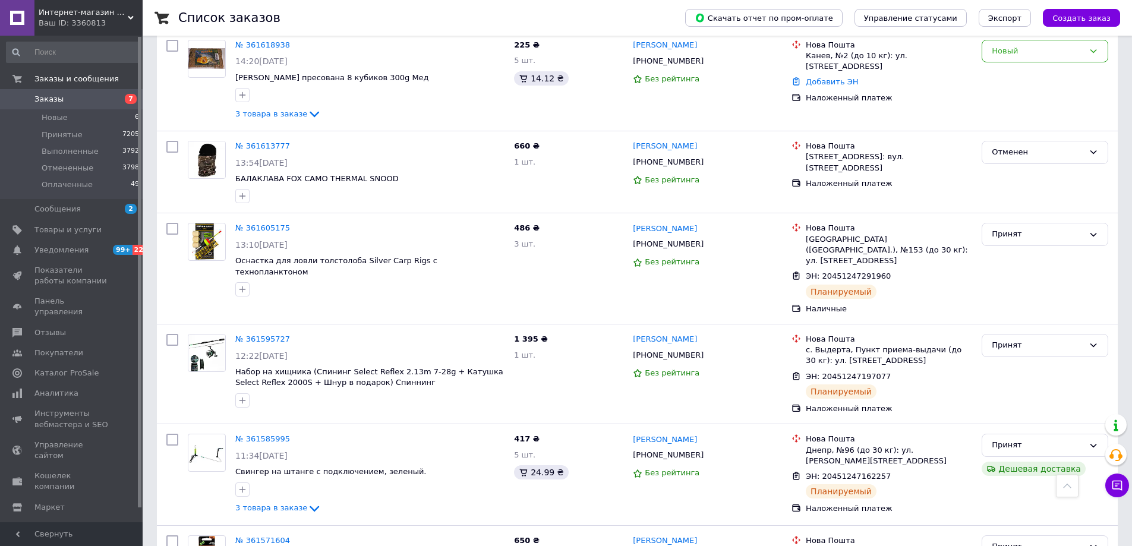
scroll to position [475, 0]
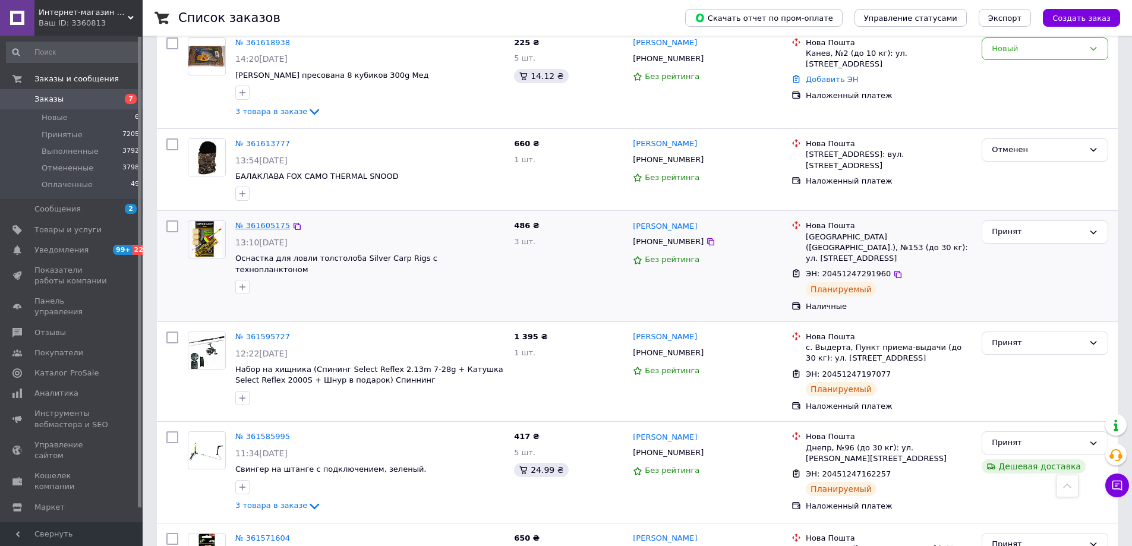
click at [254, 221] on link "№ 361605175" at bounding box center [262, 225] width 55 height 9
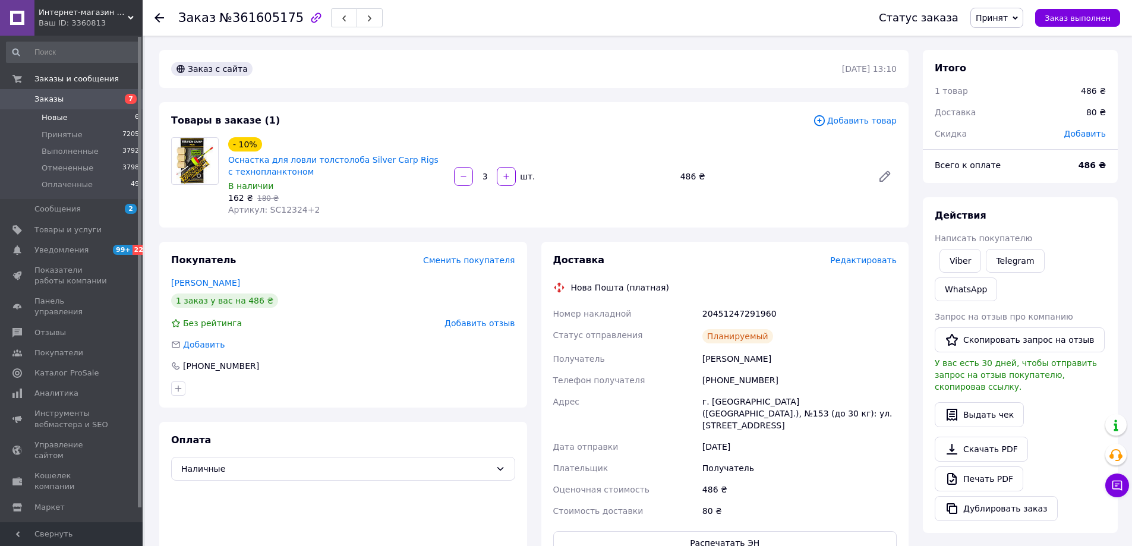
click at [65, 115] on li "Новые 6" at bounding box center [73, 117] width 146 height 17
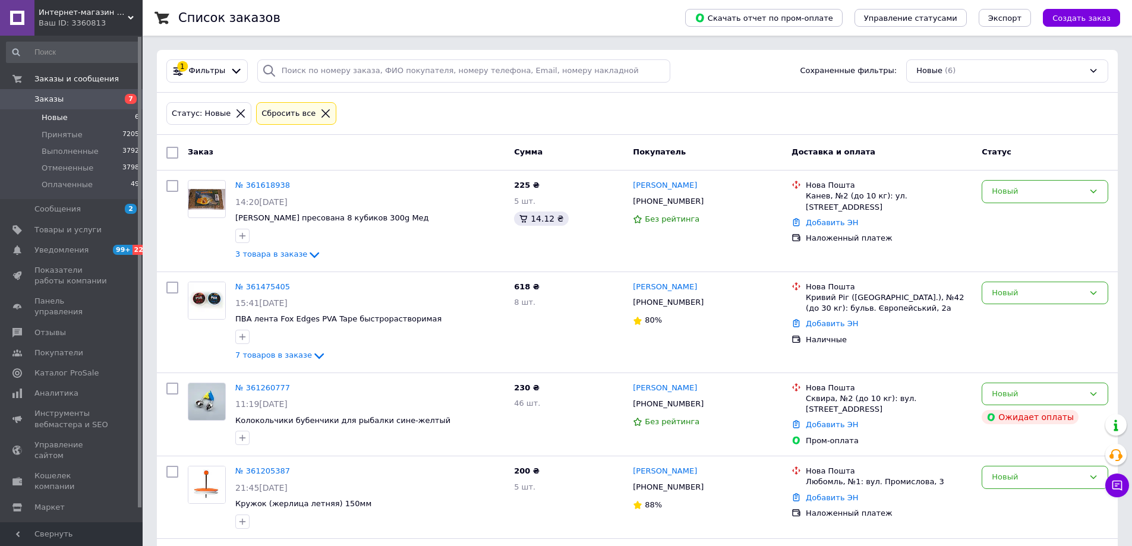
click at [69, 103] on span "Заказы" at bounding box center [71, 99] width 75 height 11
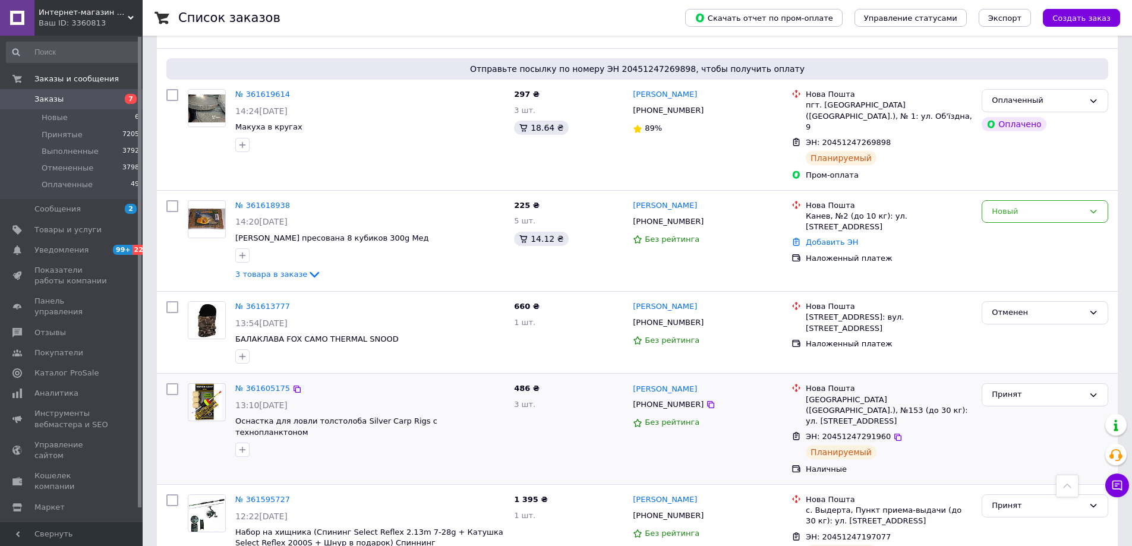
scroll to position [238, 0]
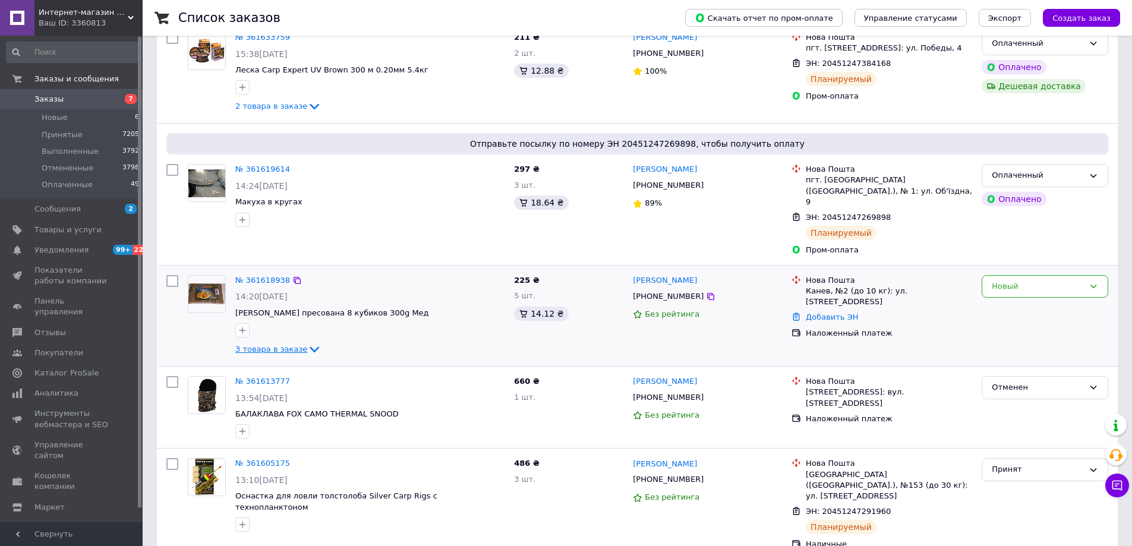
click at [295, 345] on span "3 товара в заказе" at bounding box center [271, 349] width 72 height 9
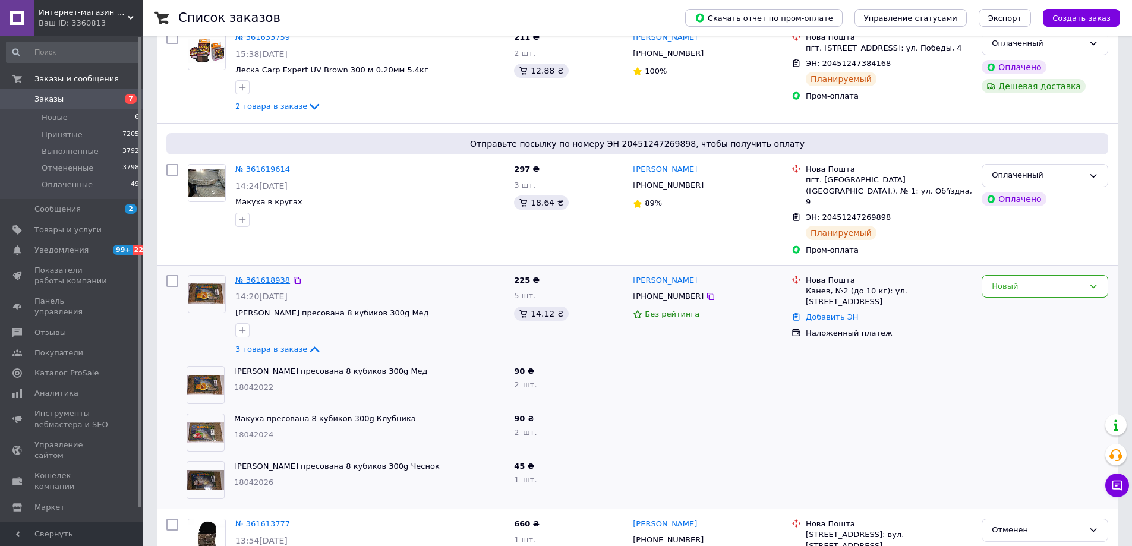
click at [249, 276] on link "№ 361618938" at bounding box center [262, 280] width 55 height 9
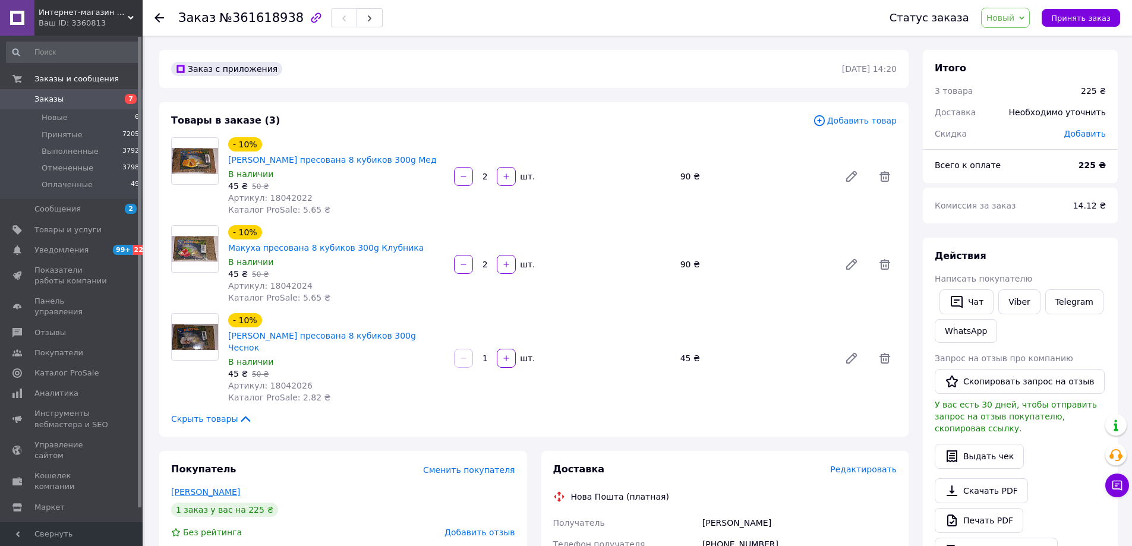
click at [194, 487] on link "[PERSON_NAME]" at bounding box center [205, 492] width 69 height 10
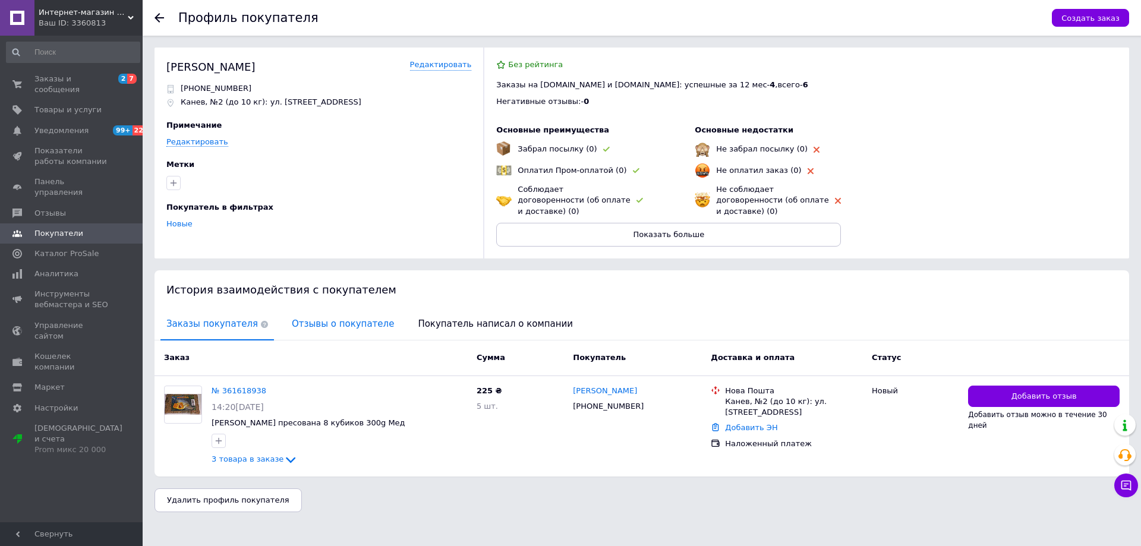
click at [313, 311] on span "Отзывы о покупателе" at bounding box center [343, 324] width 114 height 30
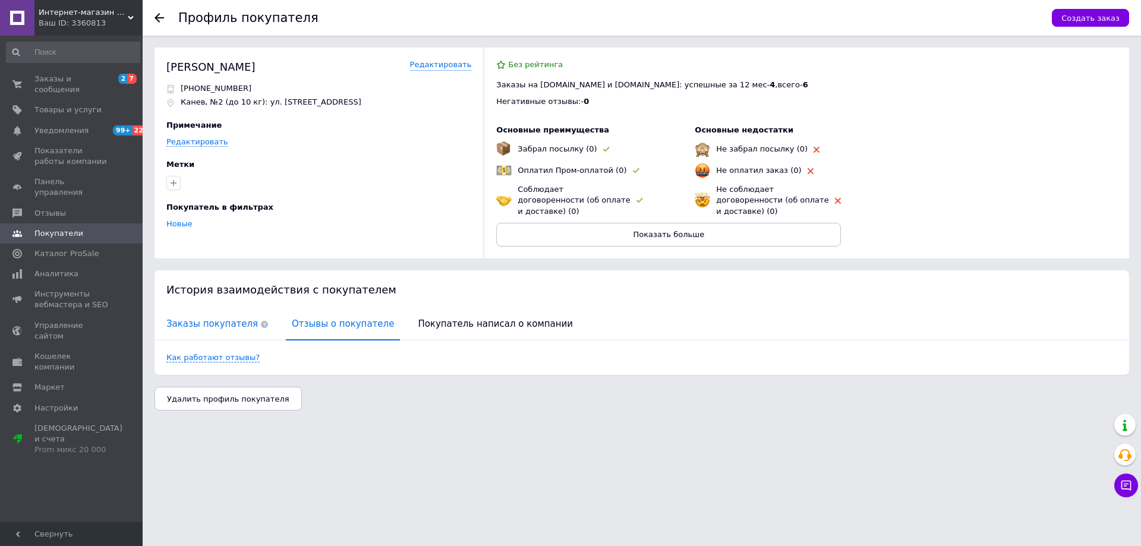
click at [220, 314] on span "Заказы покупателя" at bounding box center [216, 324] width 113 height 30
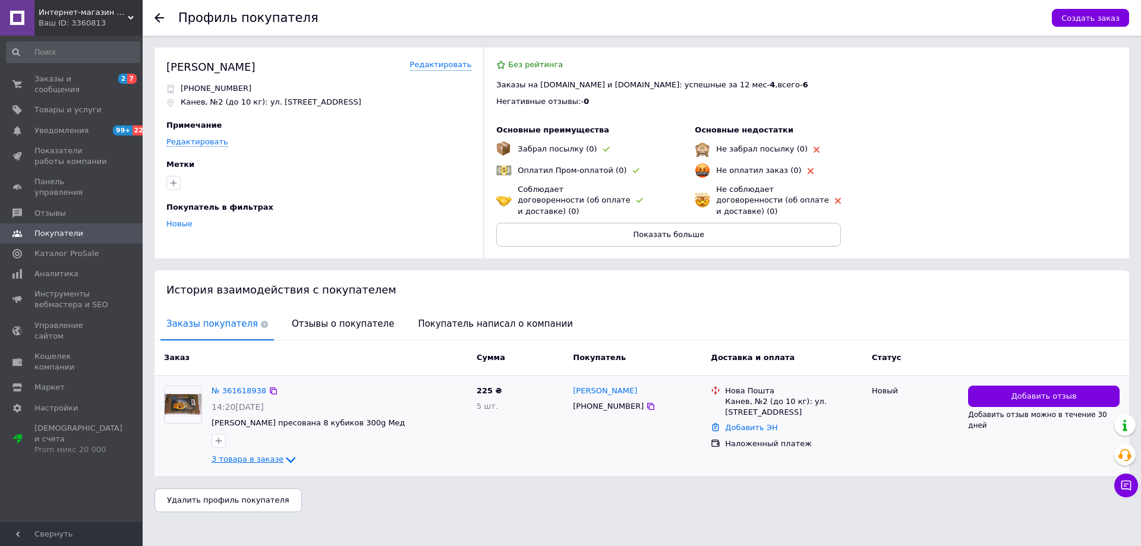
click at [283, 453] on icon at bounding box center [290, 460] width 14 height 14
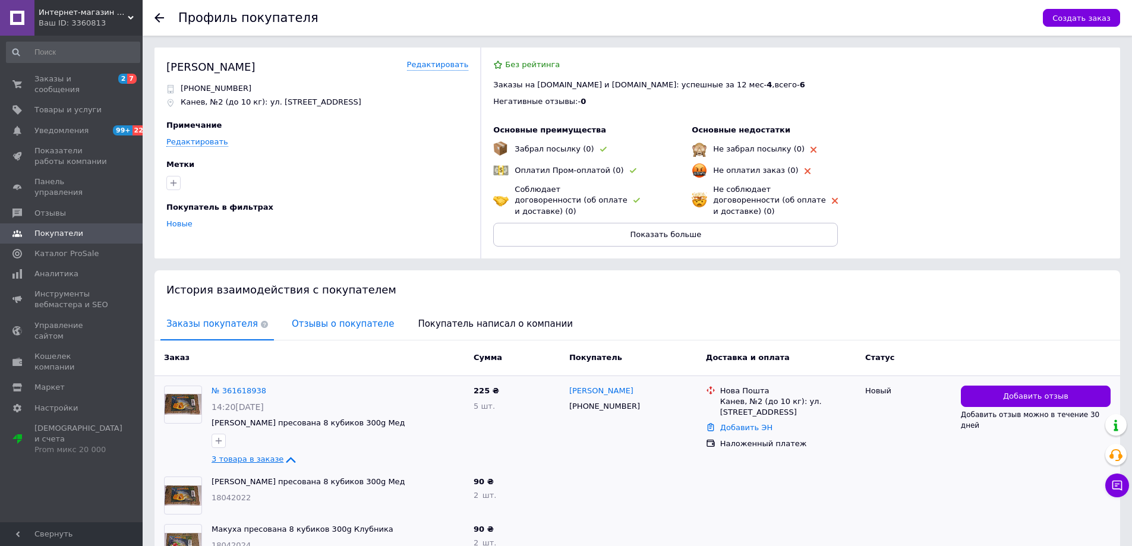
click at [304, 318] on span "Отзывы о покупателе" at bounding box center [343, 324] width 114 height 30
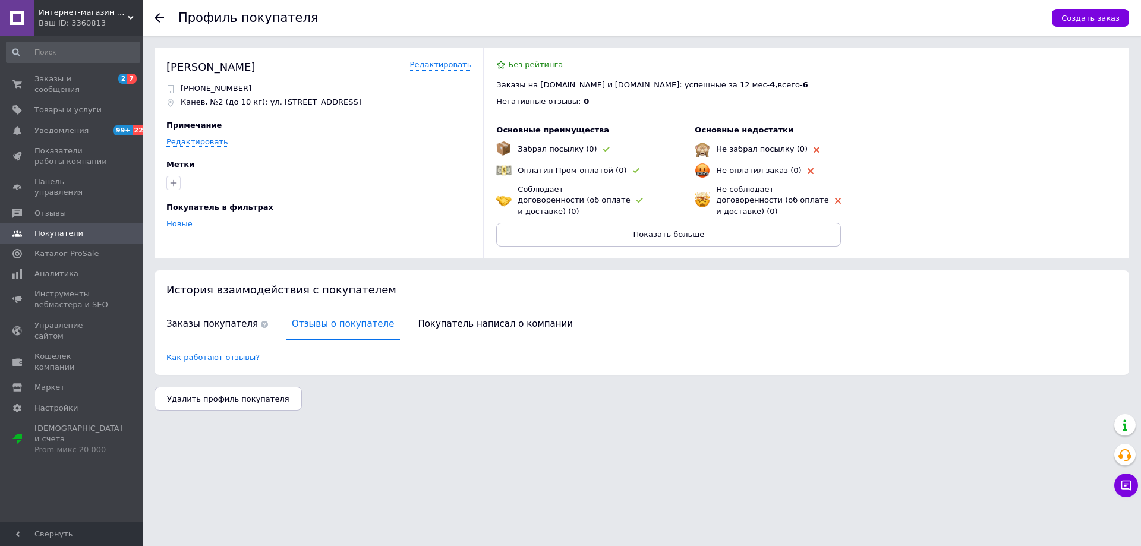
click at [161, 20] on icon at bounding box center [159, 18] width 10 height 10
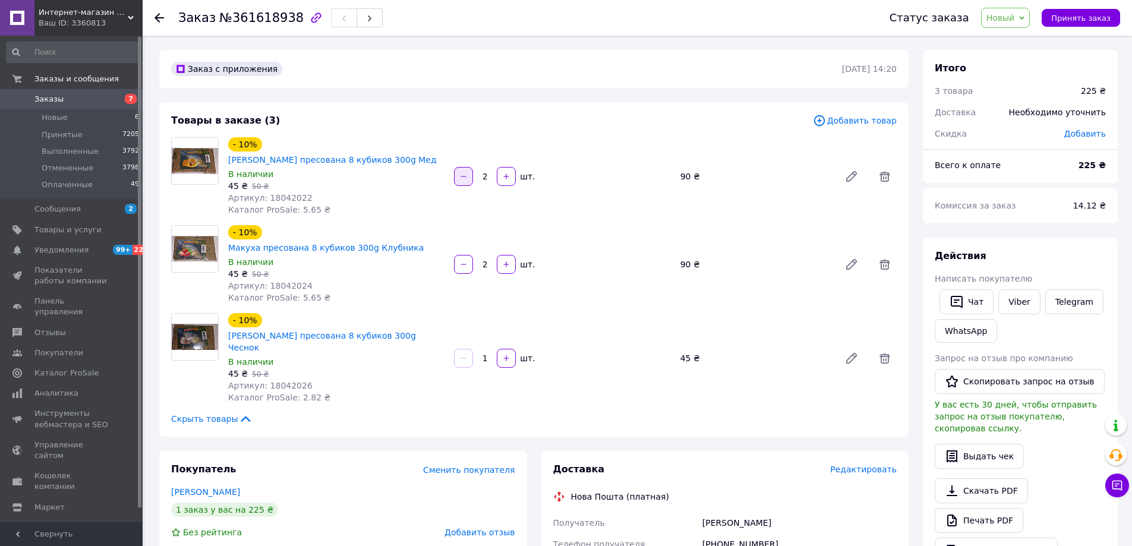
click at [458, 174] on button "button" at bounding box center [463, 176] width 19 height 19
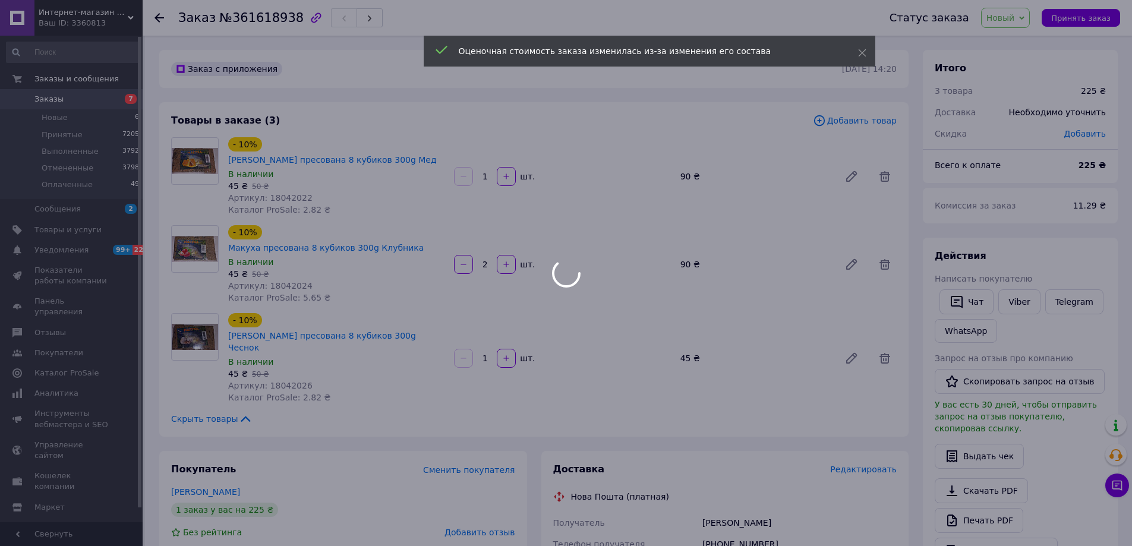
type input "2"
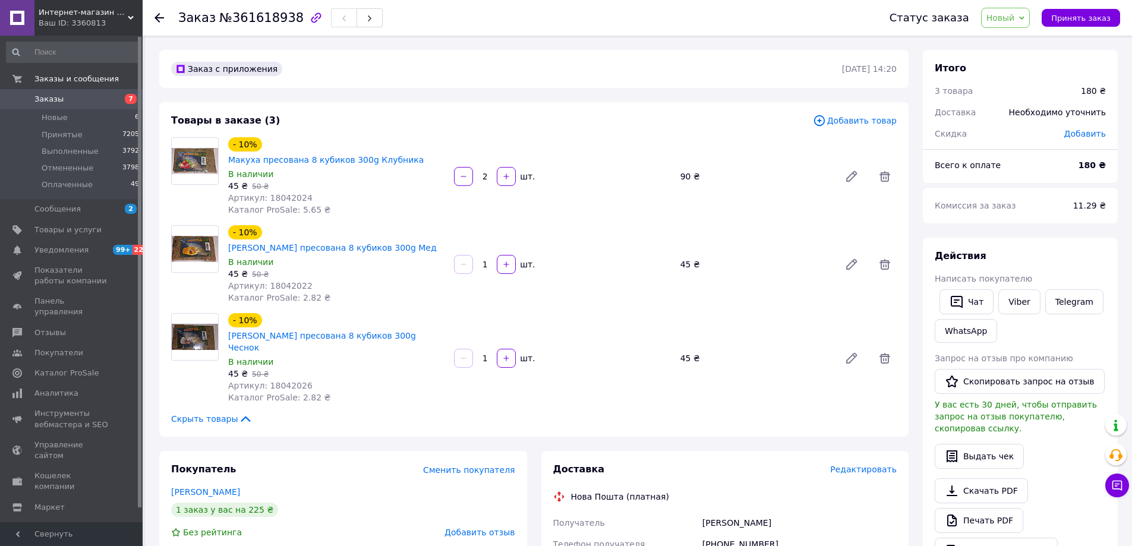
click at [1005, 22] on span "Новый" at bounding box center [1000, 18] width 29 height 10
click at [1011, 37] on li "Принят" at bounding box center [1013, 42] width 63 height 18
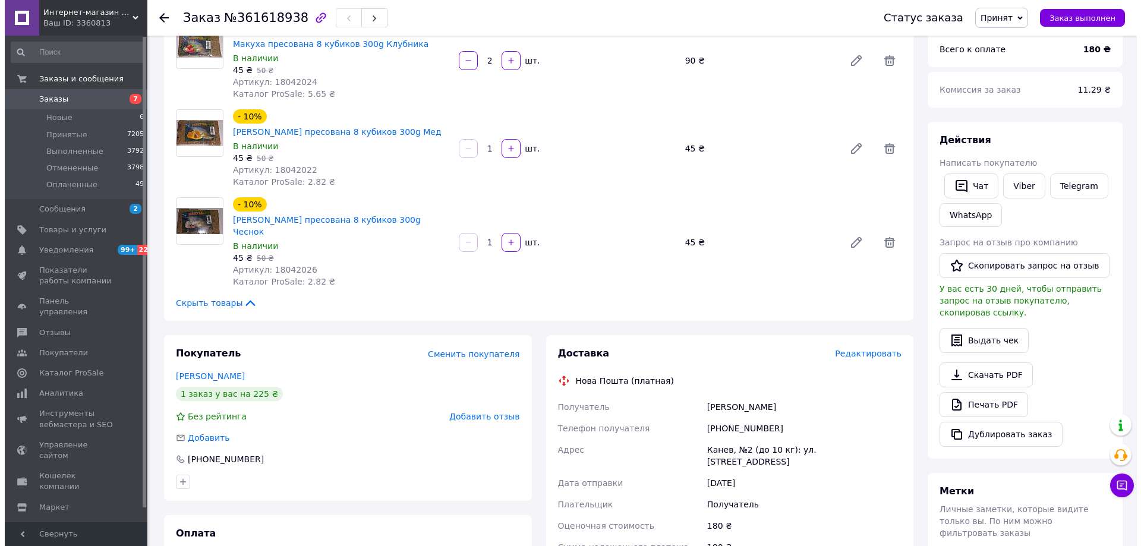
scroll to position [238, 0]
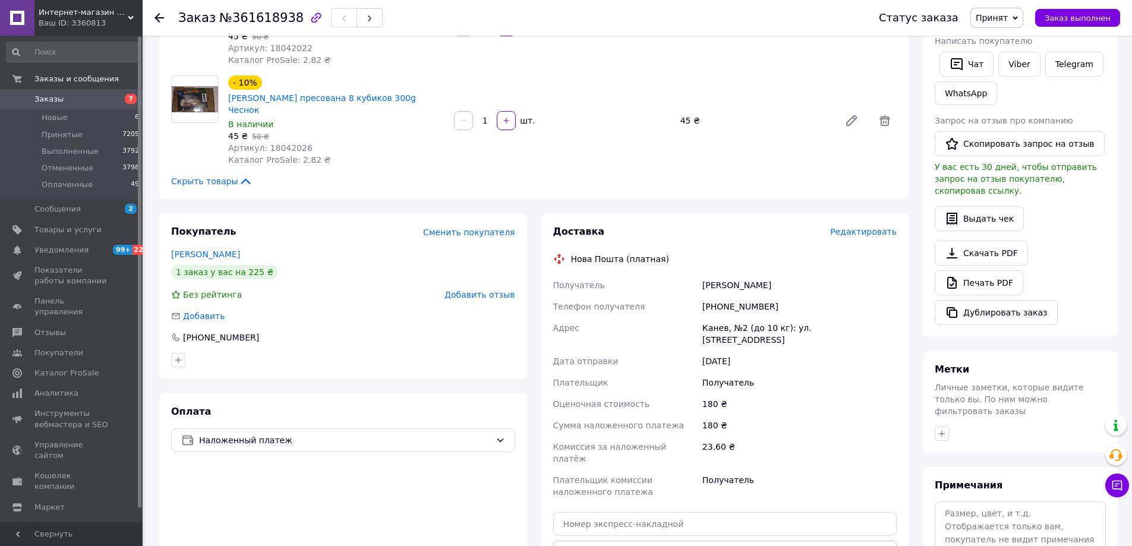
click at [865, 227] on span "Редактировать" at bounding box center [863, 232] width 67 height 10
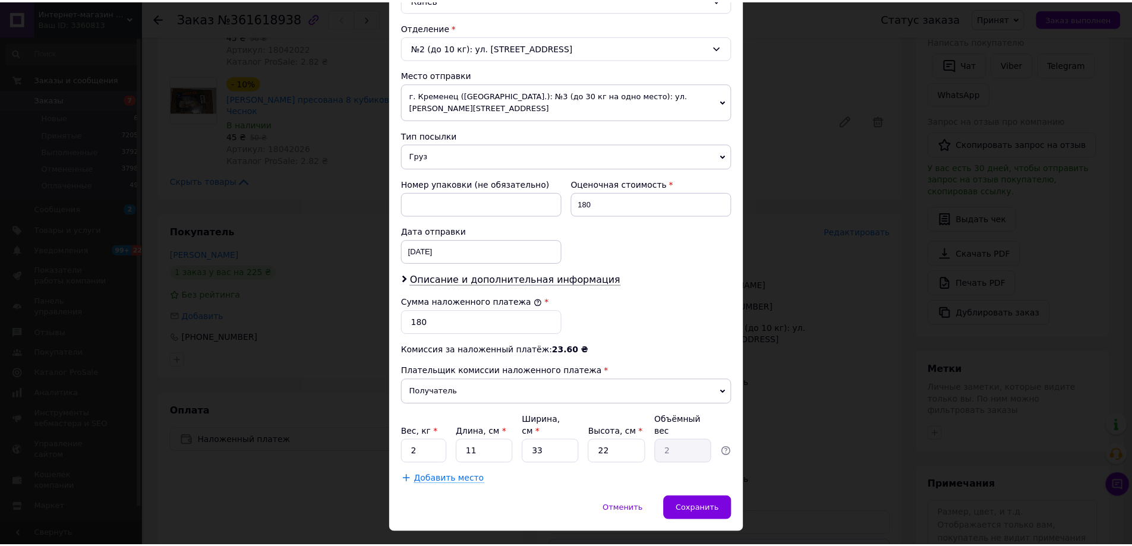
scroll to position [373, 0]
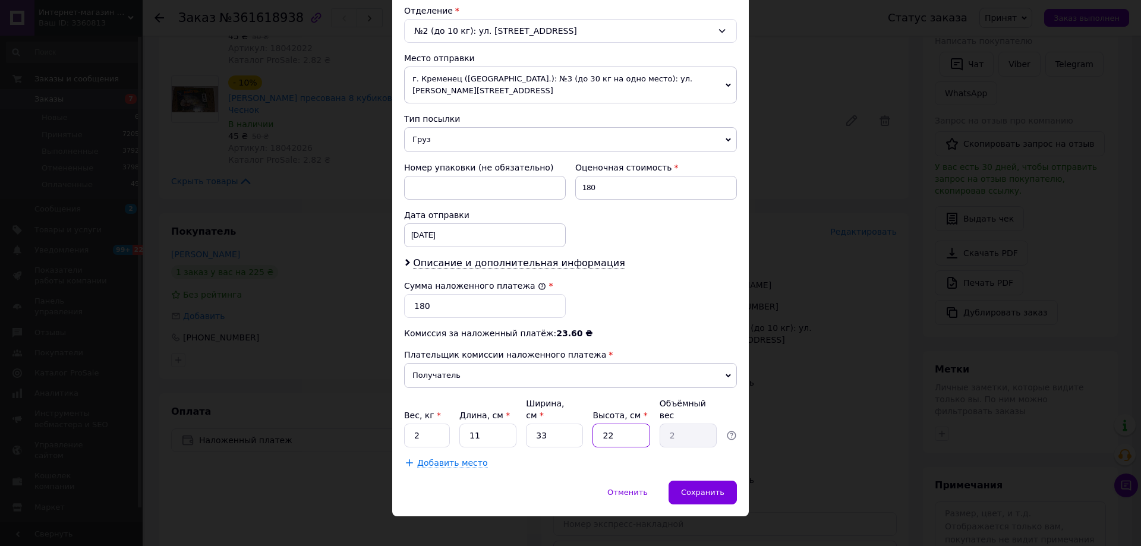
click at [631, 425] on input "22" at bounding box center [620, 436] width 57 height 24
type input "2"
type input "0.18"
type input "20"
type input "1.82"
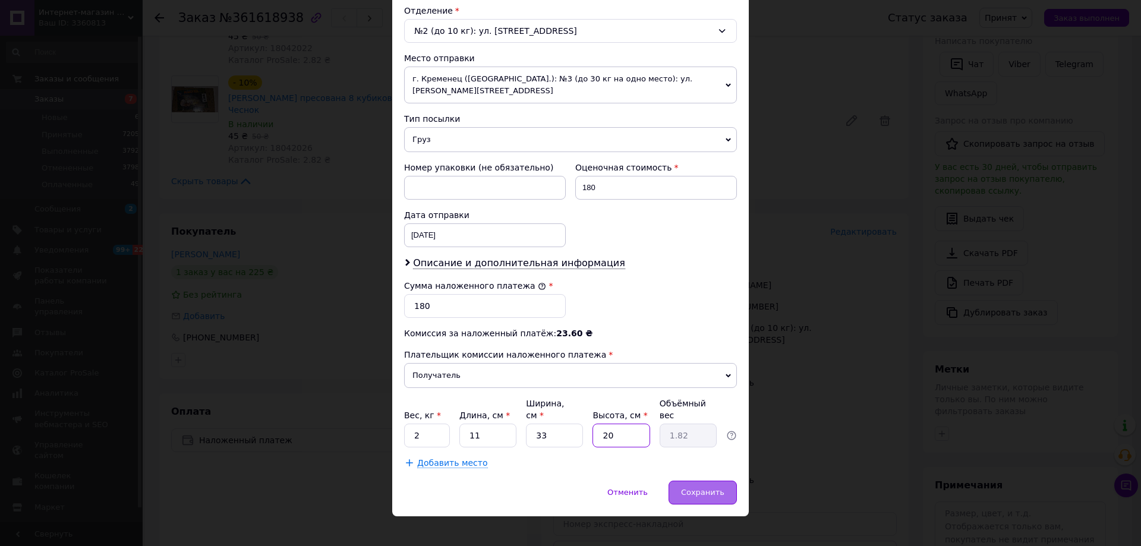
type input "20"
click at [703, 481] on div "Сохранить" at bounding box center [702, 493] width 68 height 24
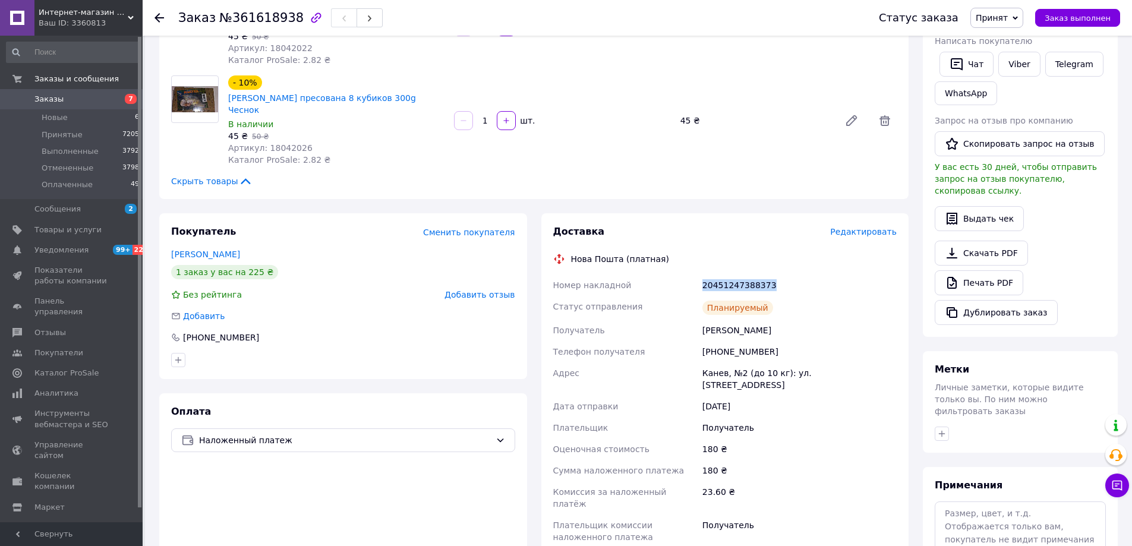
drag, startPoint x: 780, startPoint y: 234, endPoint x: 694, endPoint y: 239, distance: 85.8
click at [694, 275] on div "Номер накладной 20451247388373 Статус отправления Планируемый Получатель [PERSO…" at bounding box center [725, 422] width 349 height 295
copy div "Номер накладной 20451247388373"
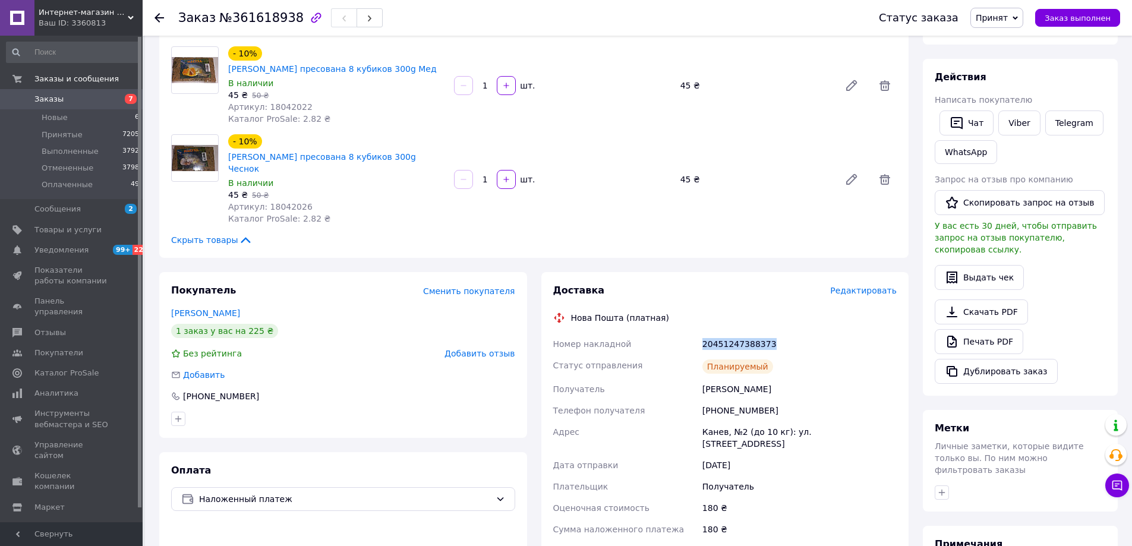
scroll to position [178, 0]
click at [94, 99] on span "Заказы" at bounding box center [71, 99] width 75 height 11
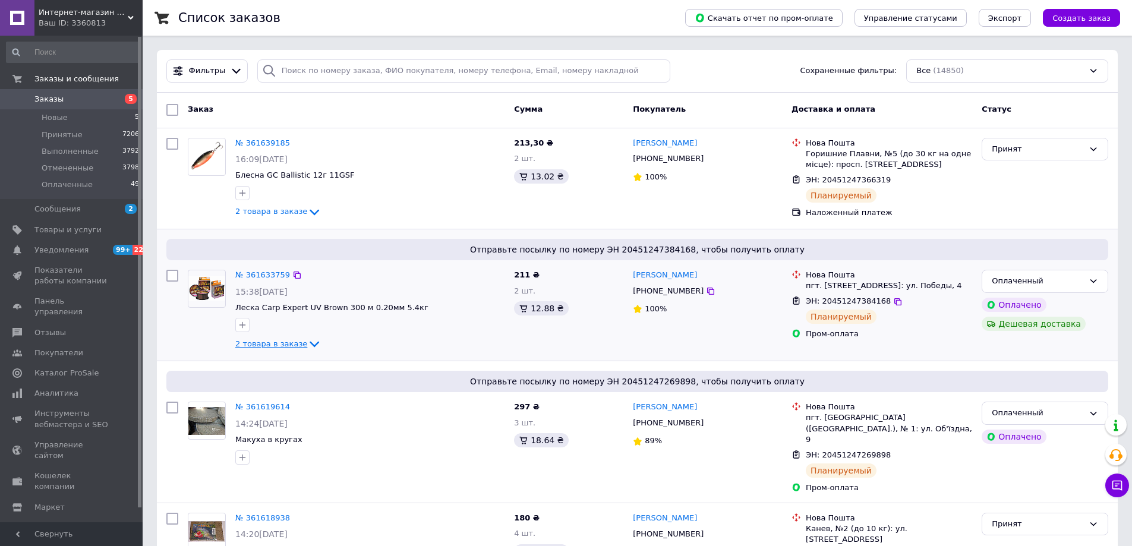
click at [271, 345] on span "2 товара в заказе" at bounding box center [271, 343] width 72 height 9
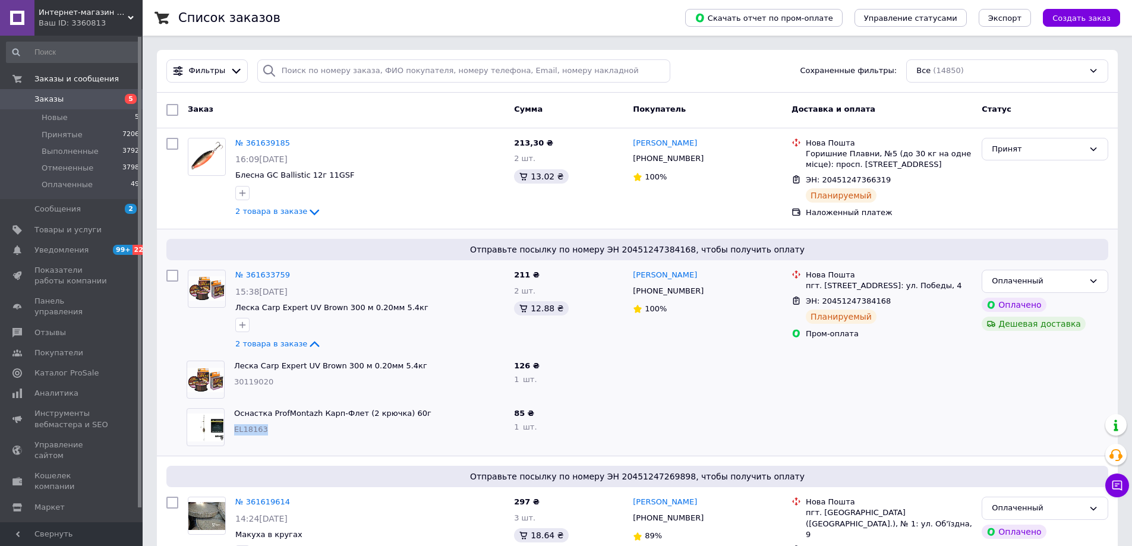
drag, startPoint x: 263, startPoint y: 430, endPoint x: 234, endPoint y: 426, distance: 29.3
click at [234, 426] on div "Оснастка ProfMontazh [PERSON_NAME]-Флет (2 крючка) 60г EL18163" at bounding box center [369, 427] width 280 height 48
copy span "EL18163"
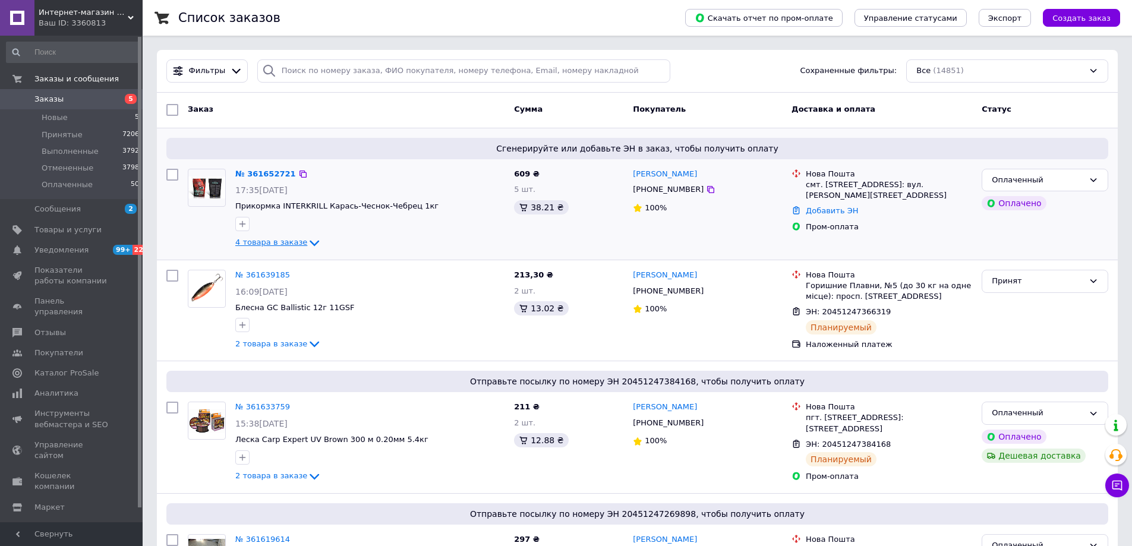
click at [286, 242] on span "4 товара в заказе" at bounding box center [271, 242] width 72 height 9
